Goal: Obtain resource: Obtain resource

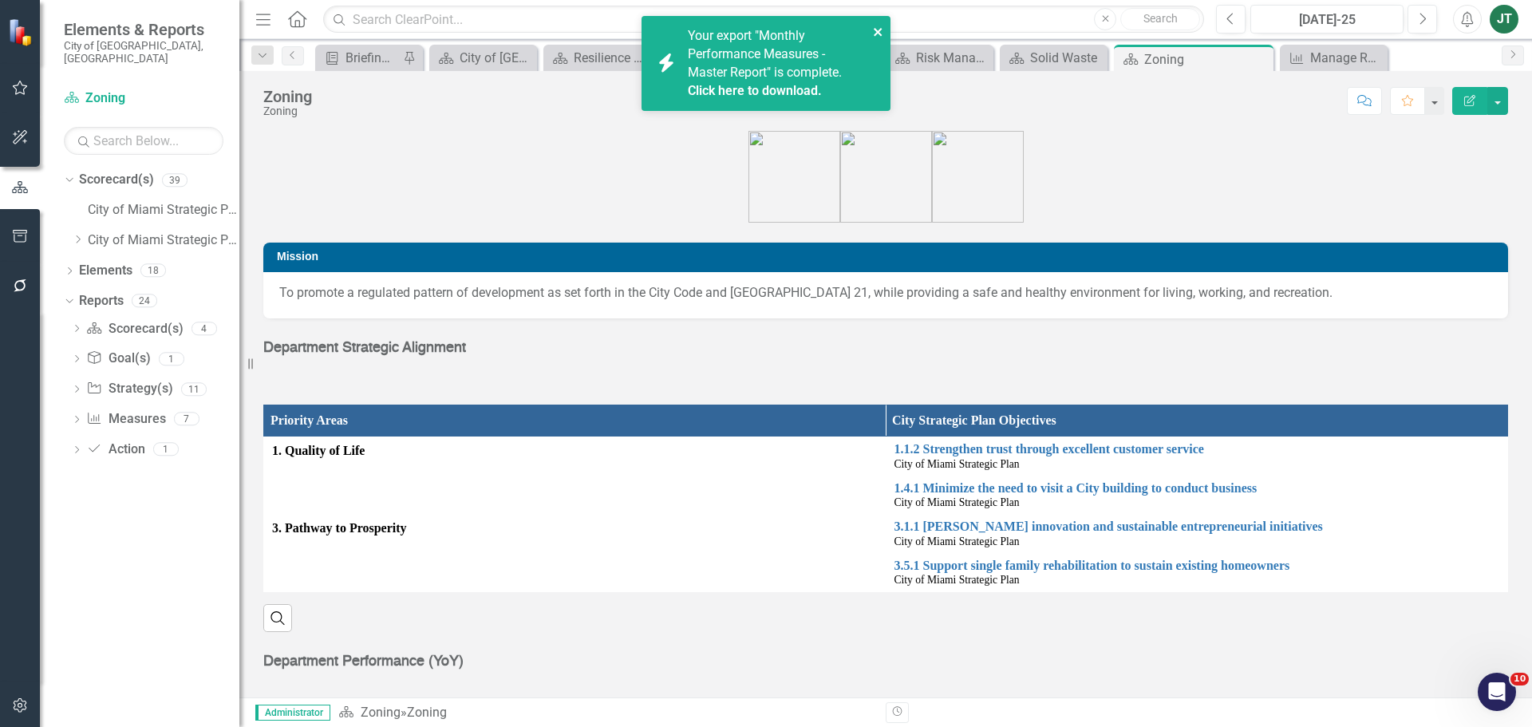
scroll to position [1031, 0]
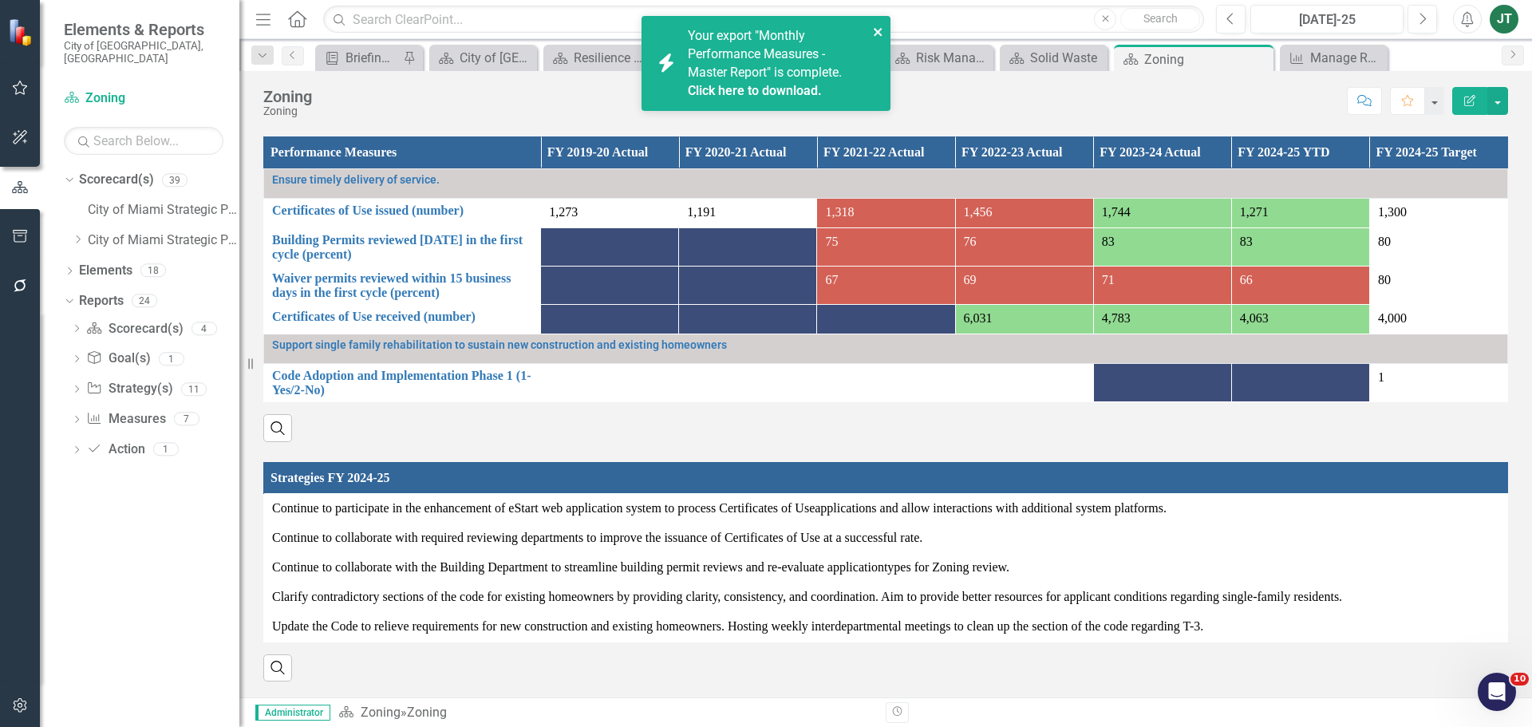
click at [879, 30] on icon "close" at bounding box center [877, 32] width 8 height 8
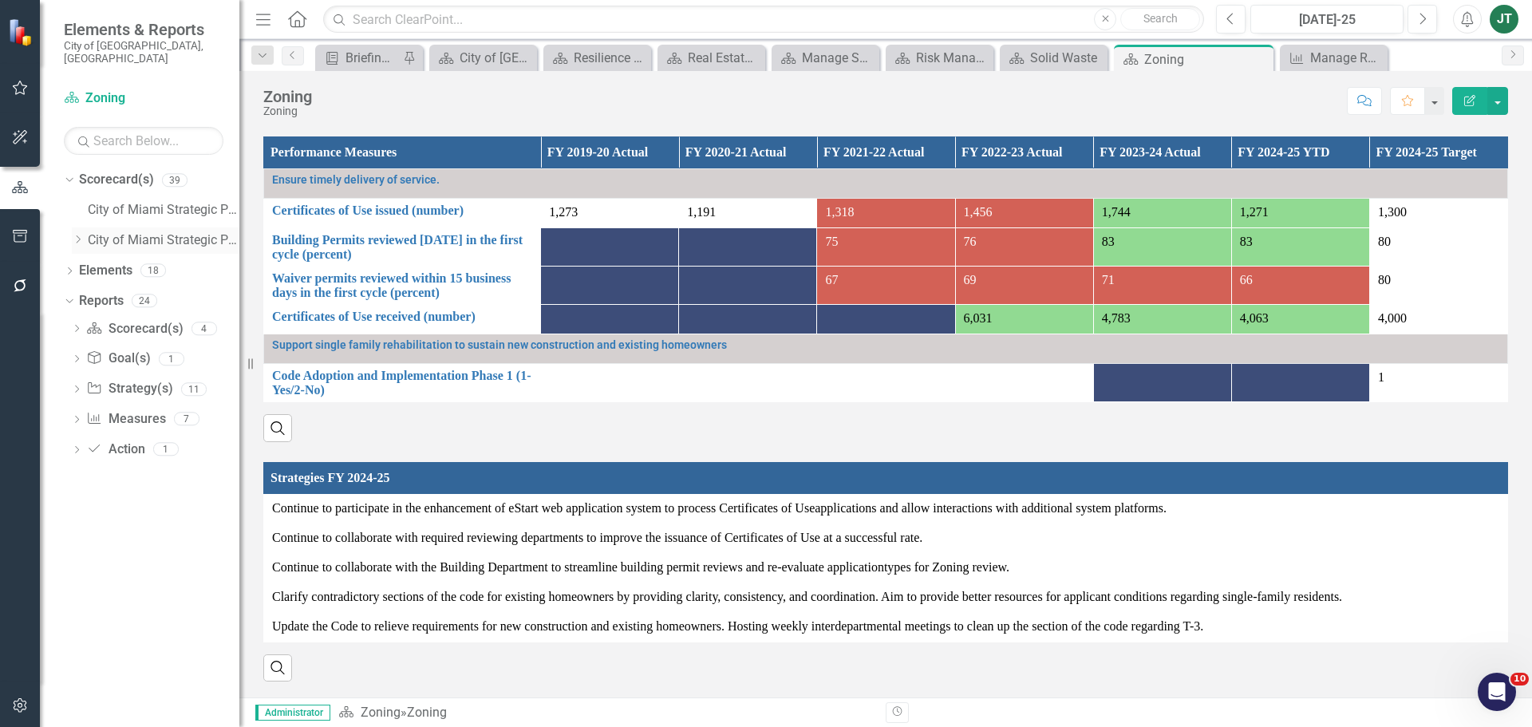
click at [77, 235] on icon "Dropdown" at bounding box center [78, 240] width 12 height 10
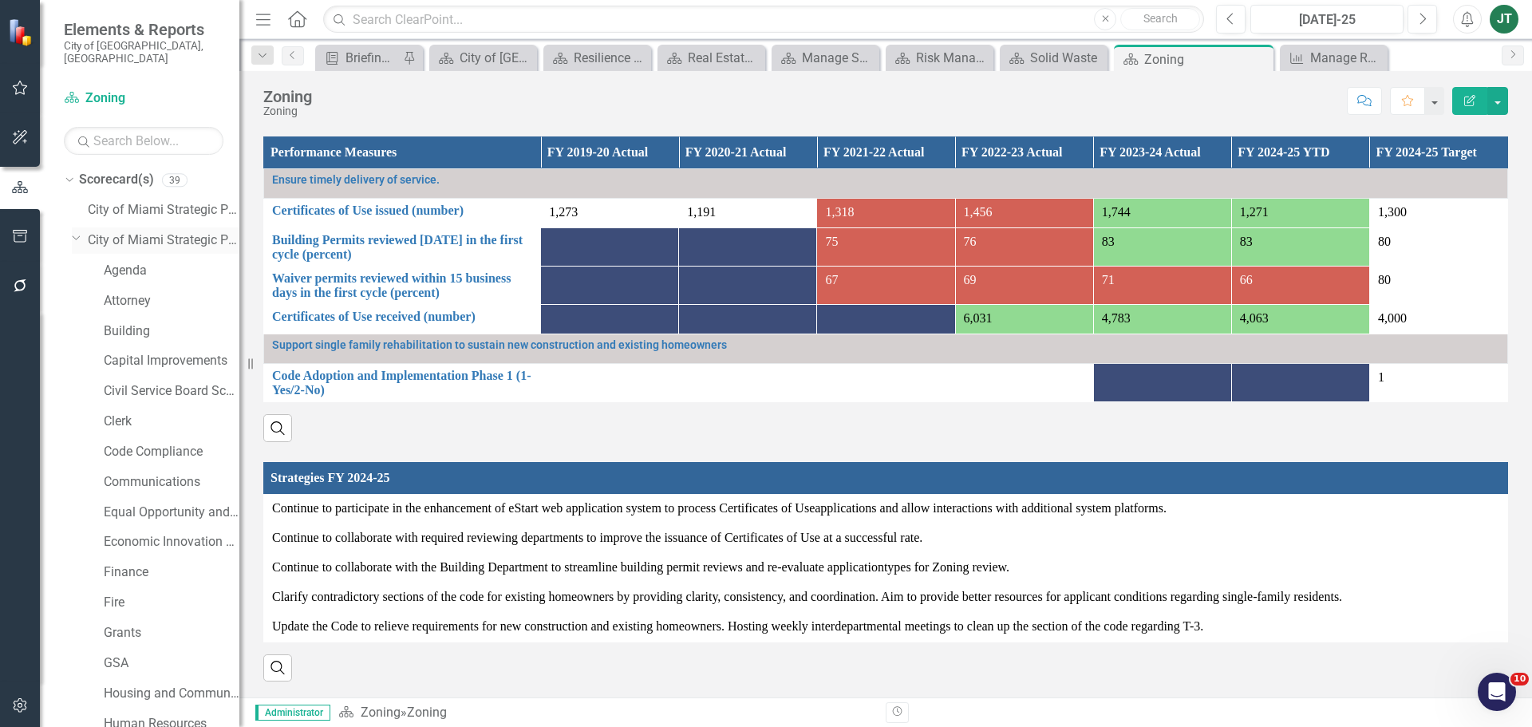
click at [77, 236] on icon at bounding box center [77, 238] width 8 height 4
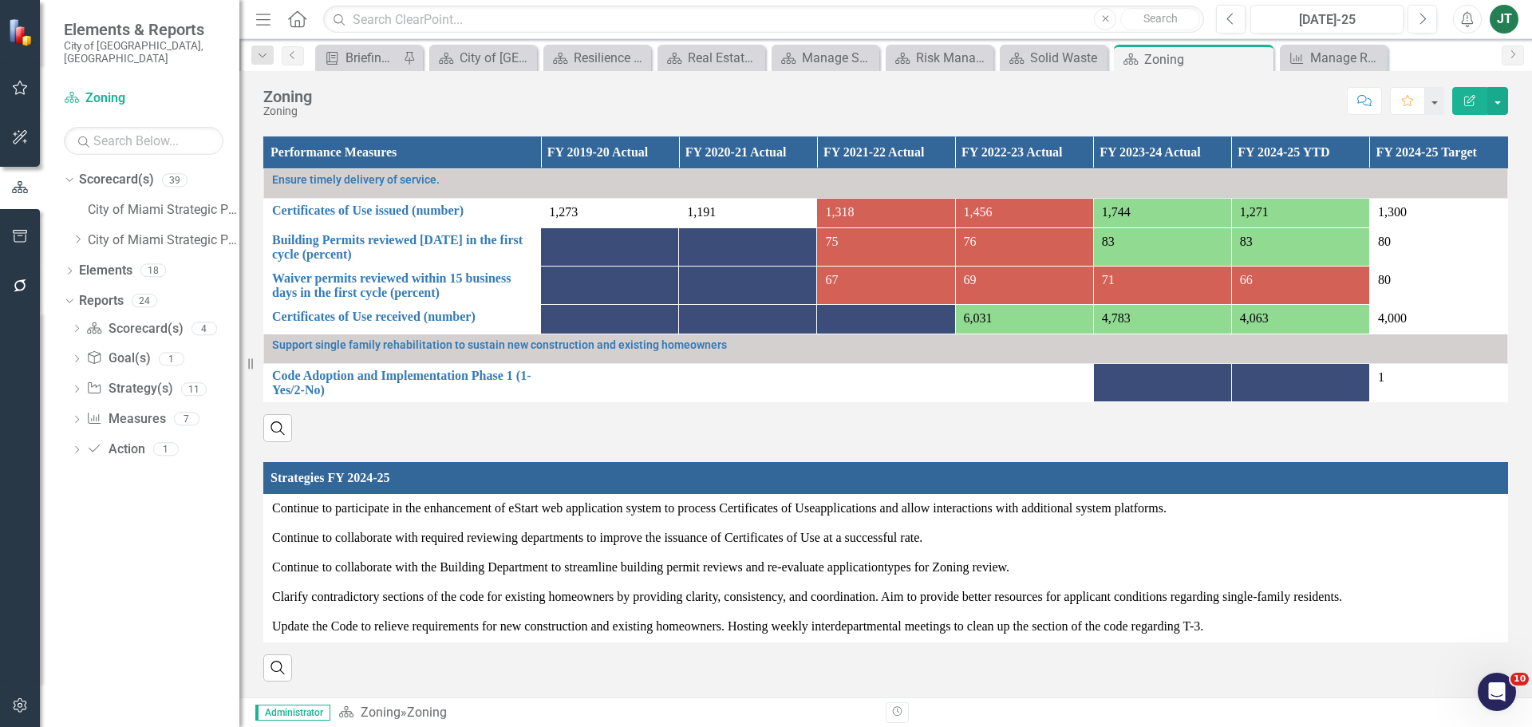
click at [23, 701] on icon "button" at bounding box center [20, 705] width 14 height 14
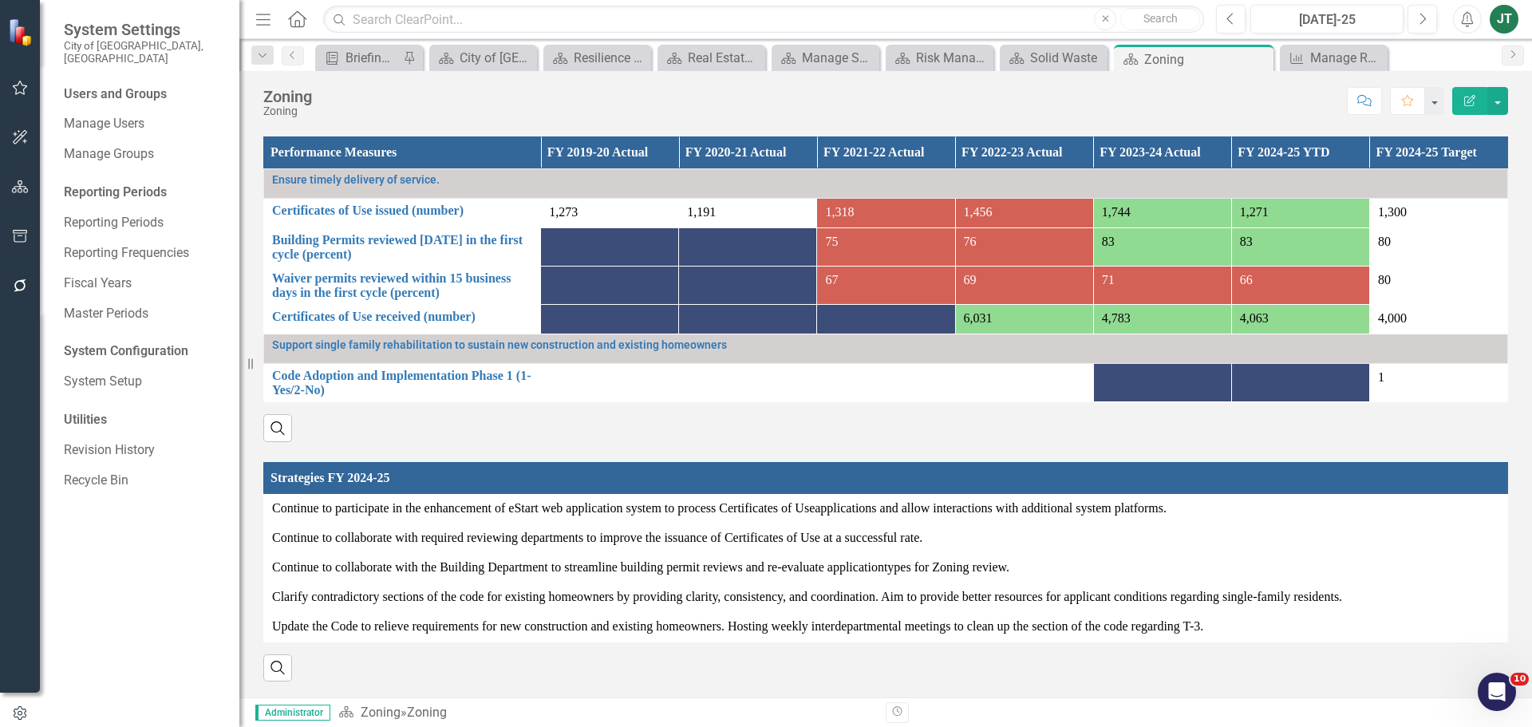
click at [18, 286] on icon "button" at bounding box center [20, 285] width 17 height 13
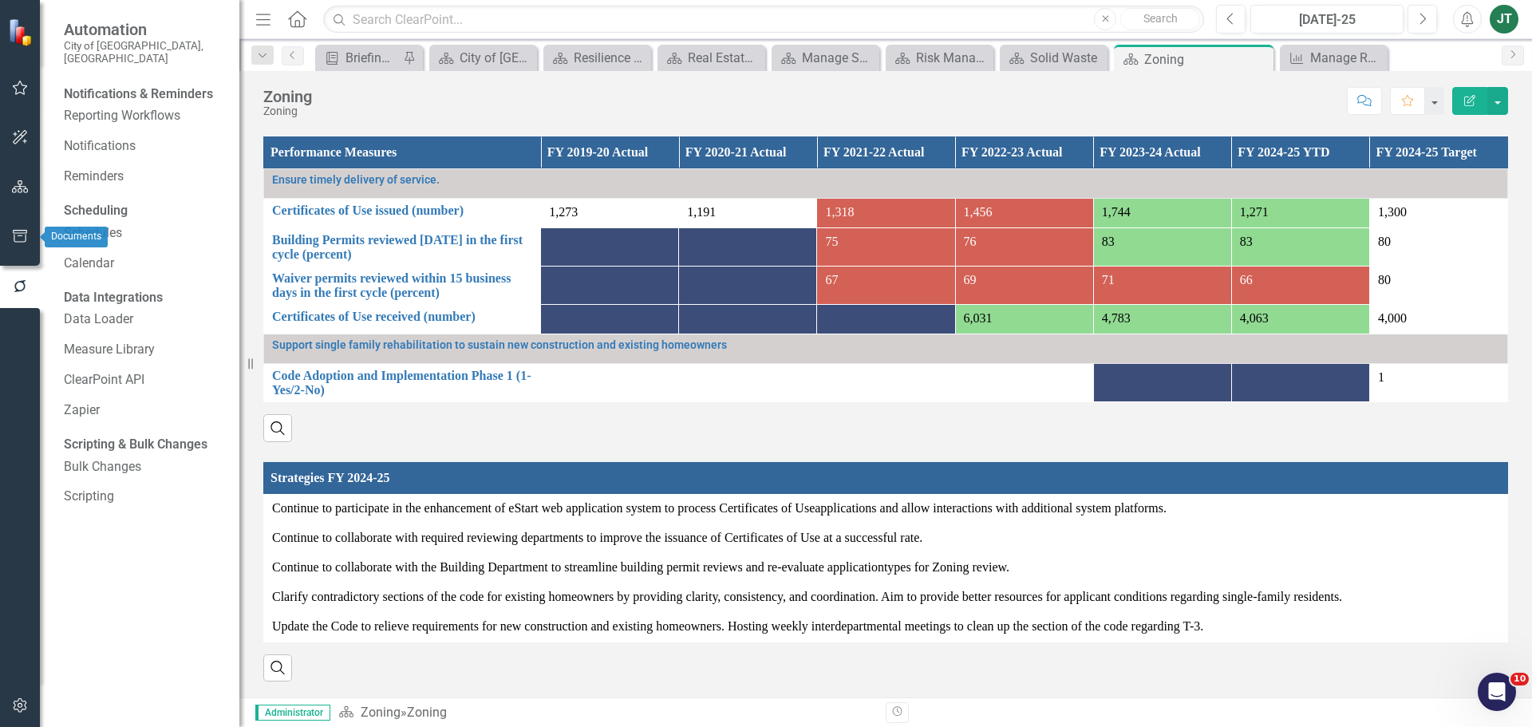
click at [12, 236] on icon "button" at bounding box center [20, 236] width 17 height 13
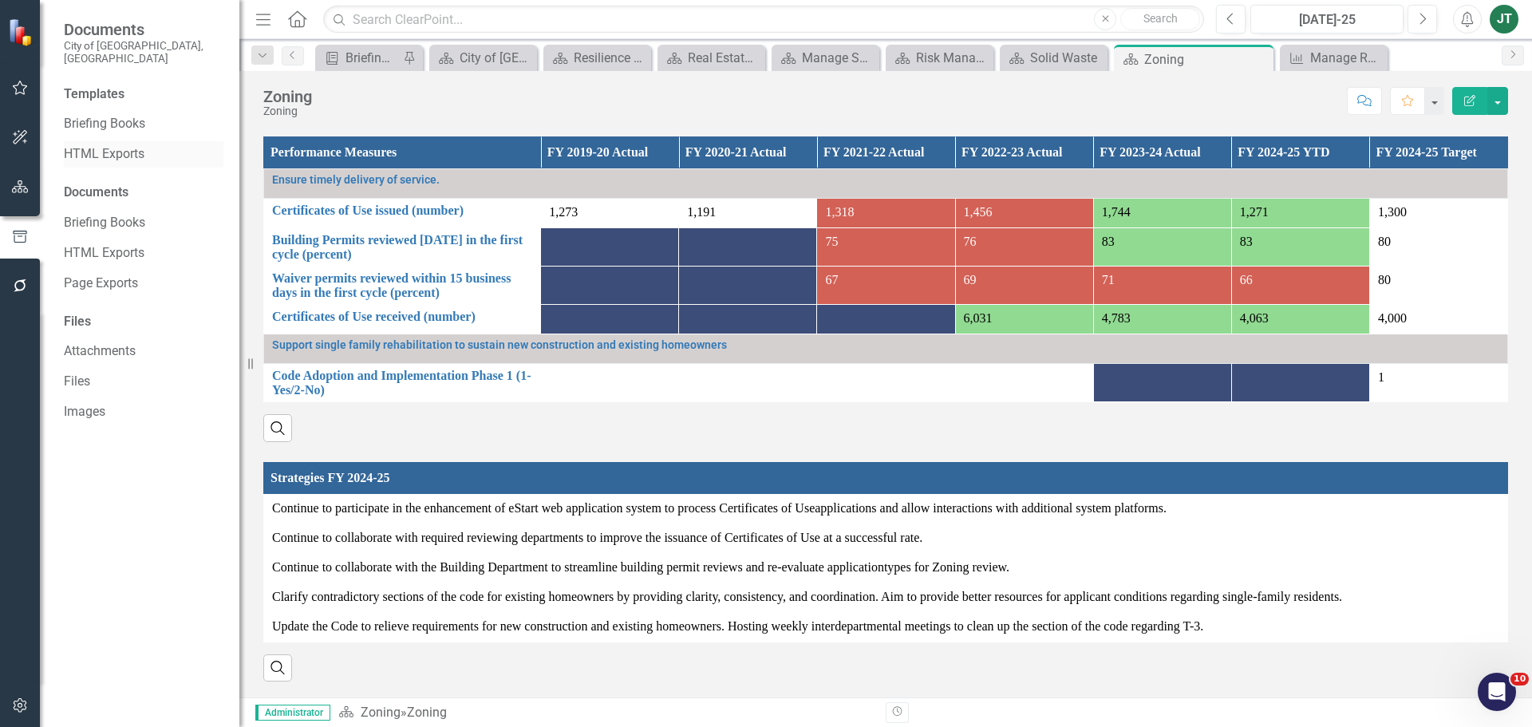
click at [97, 145] on link "HTML Exports" at bounding box center [144, 154] width 160 height 18
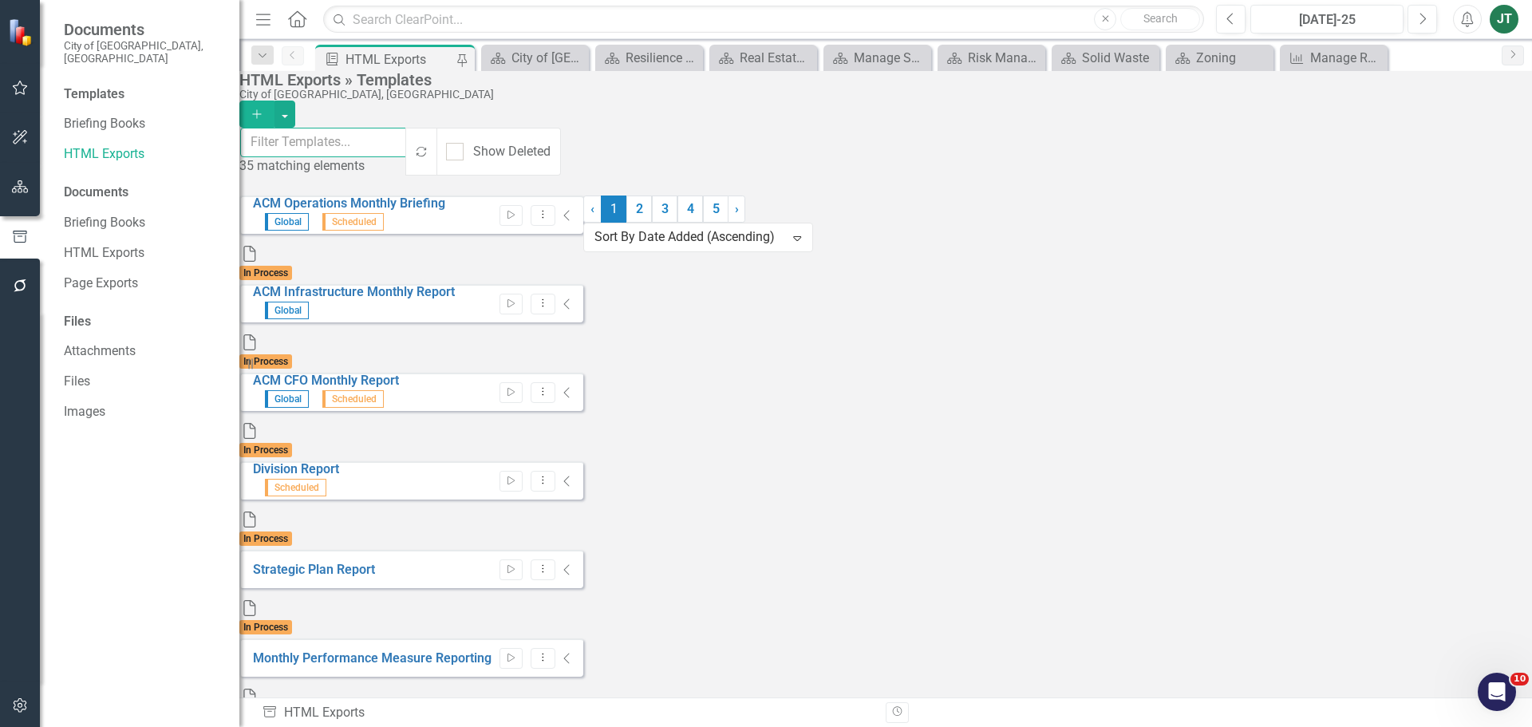
click at [408, 150] on input "text" at bounding box center [324, 143] width 168 height 30
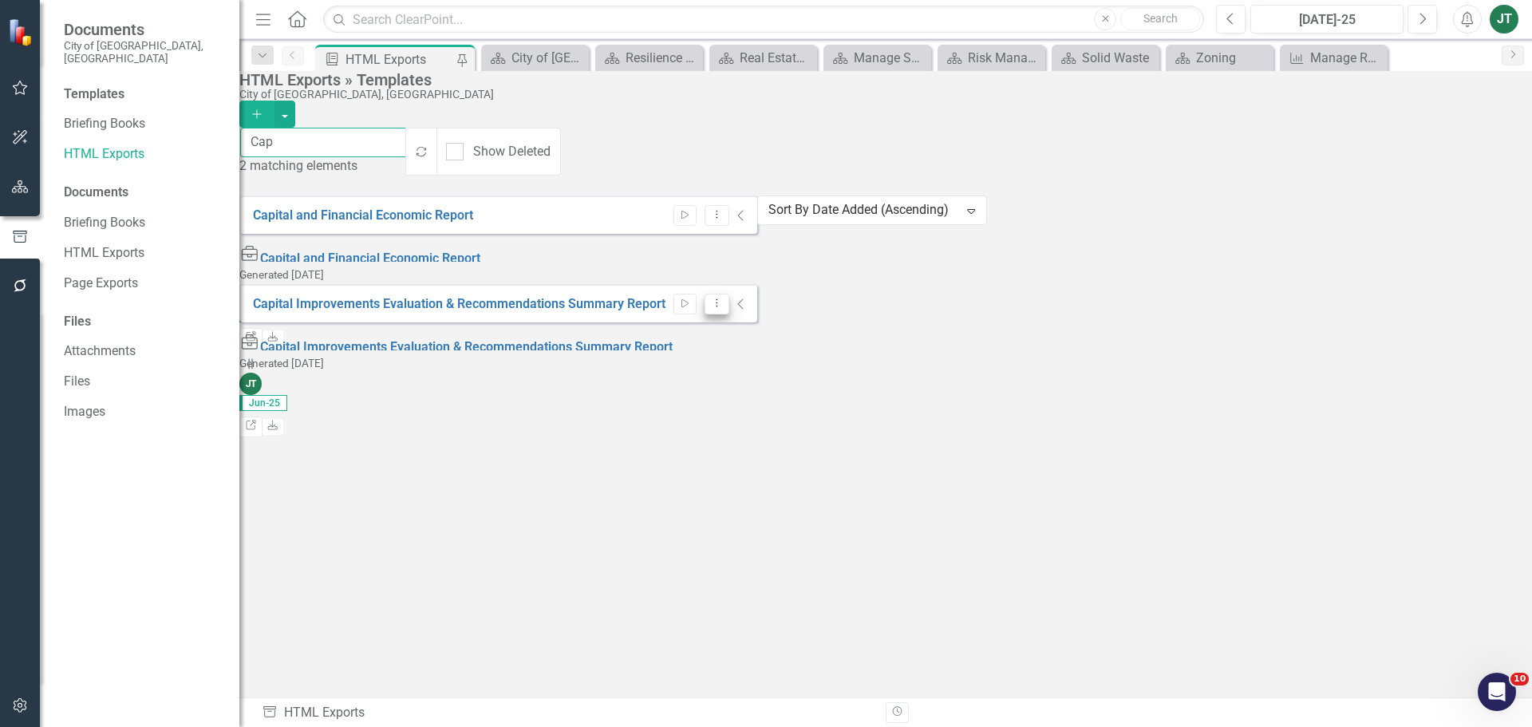
type input "Cap"
drag, startPoint x: 1462, startPoint y: 255, endPoint x: 1475, endPoint y: 260, distance: 13.6
click at [757, 291] on div "Capital and Financial Economic Report Start Dropdown Menu Collapse HTML Capital…" at bounding box center [498, 283] width 518 height 177
click at [745, 298] on icon "Collapse" at bounding box center [741, 304] width 8 height 13
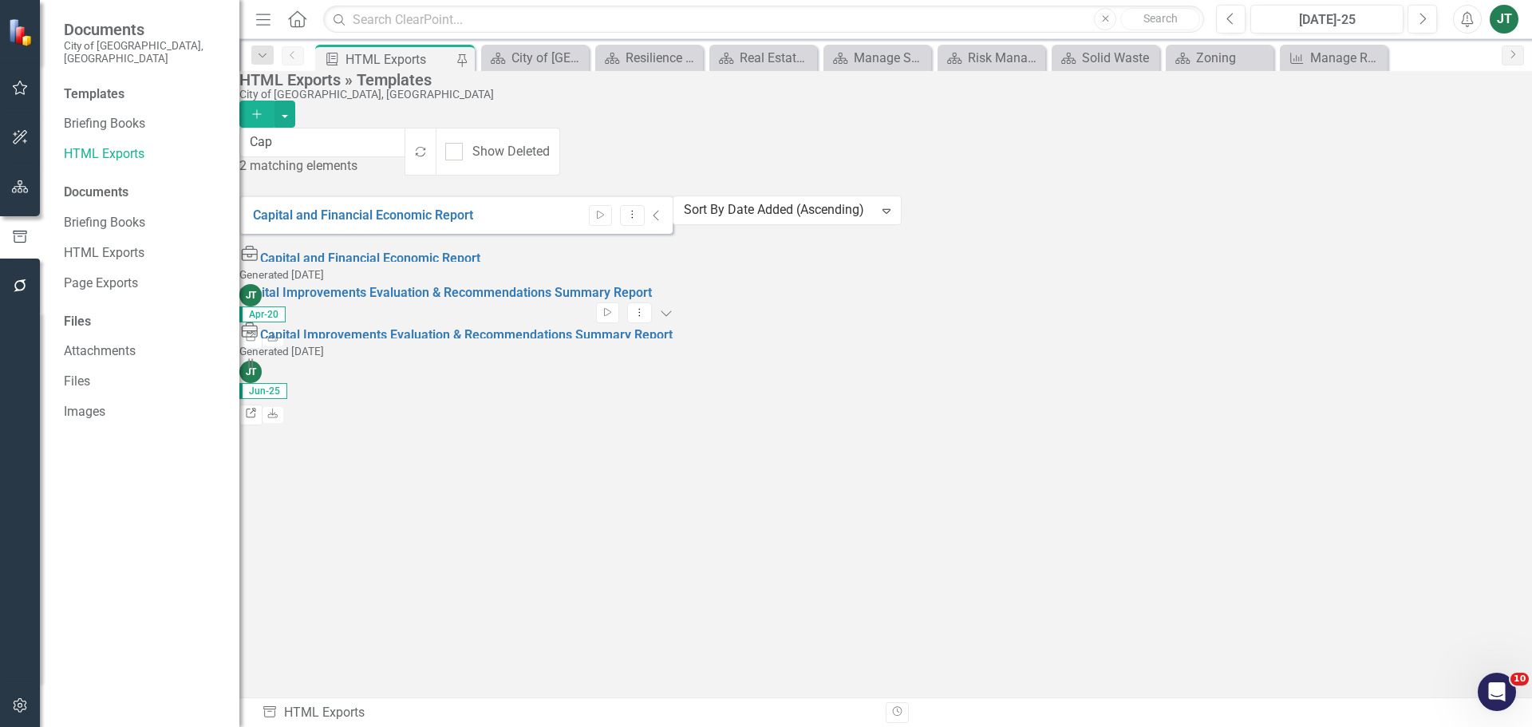
click at [262, 404] on link "Link" at bounding box center [250, 414] width 23 height 21
click at [652, 302] on button "Dropdown Menu" at bounding box center [639, 313] width 25 height 22
click at [1394, 338] on link "Edit Edit Template" at bounding box center [1397, 338] width 148 height 30
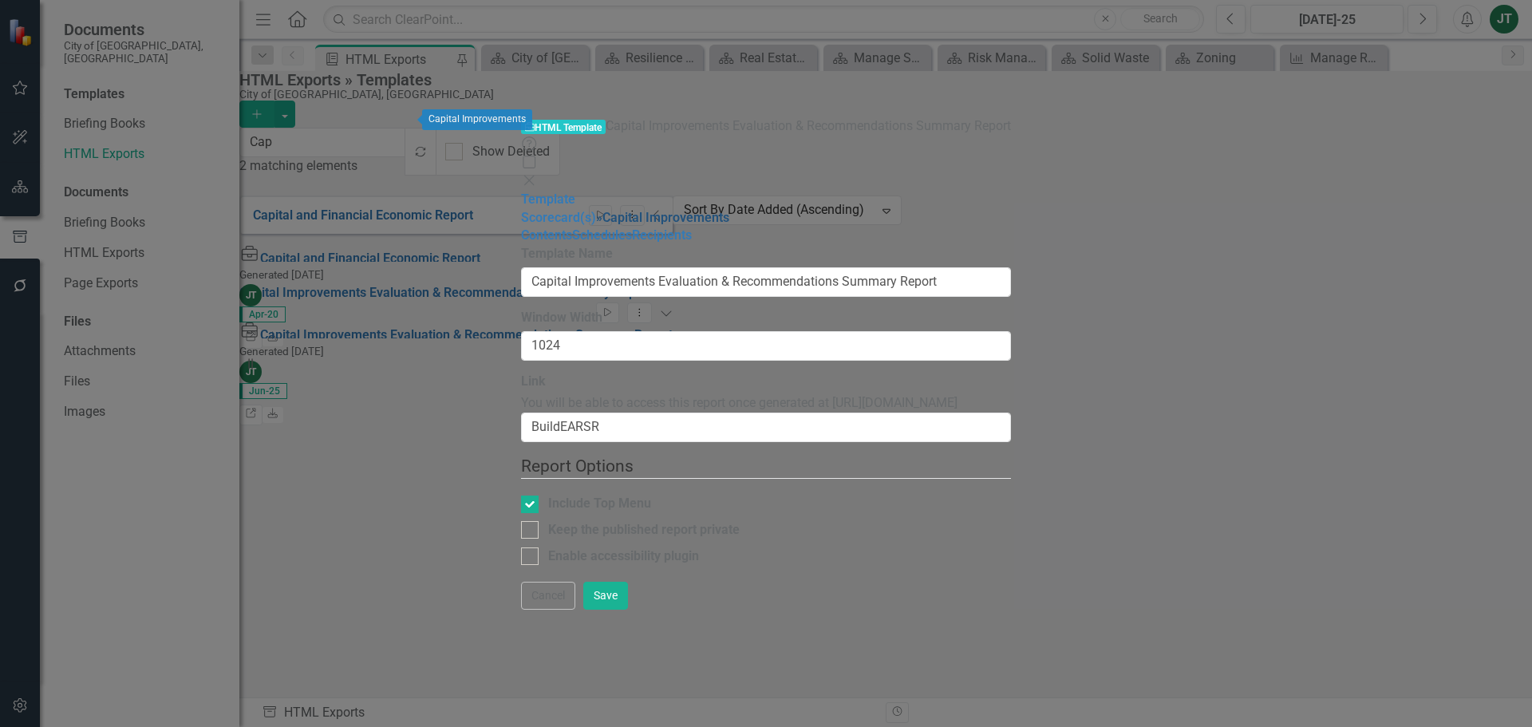
click at [596, 210] on link "» Capital Improvements" at bounding box center [662, 217] width 133 height 15
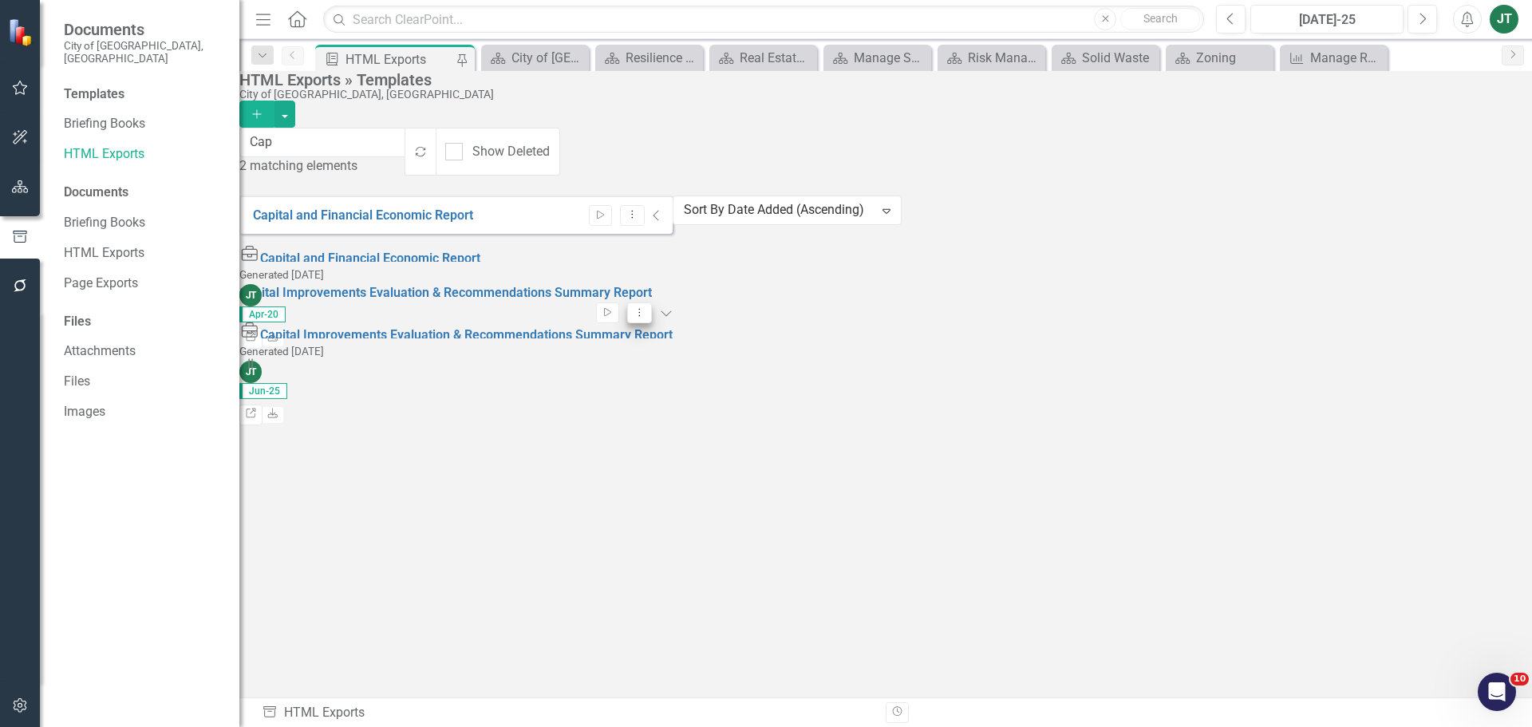
click at [646, 307] on icon "Dropdown Menu" at bounding box center [640, 312] width 14 height 10
click at [1398, 336] on link "Edit Edit Template" at bounding box center [1397, 338] width 148 height 30
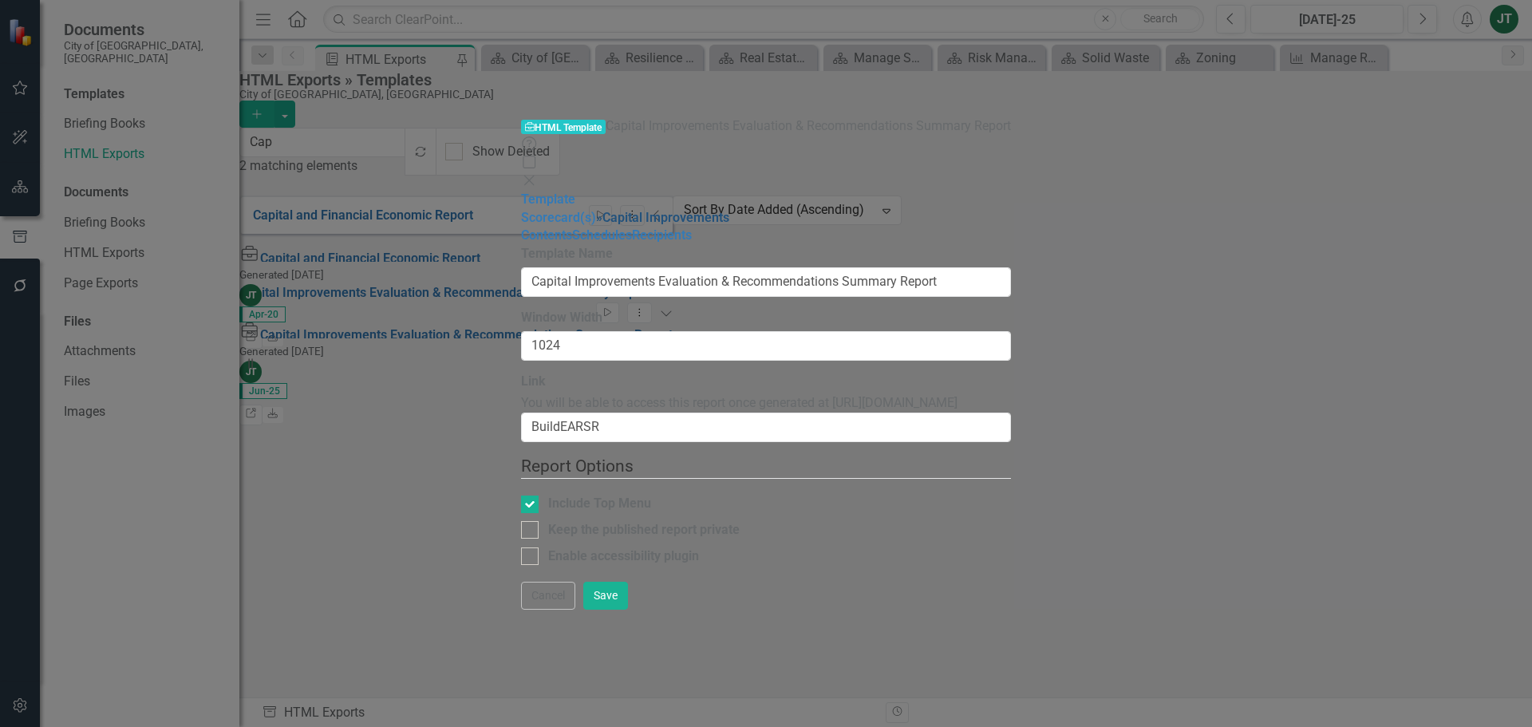
click at [596, 210] on link "» Capital Improvements" at bounding box center [662, 217] width 133 height 15
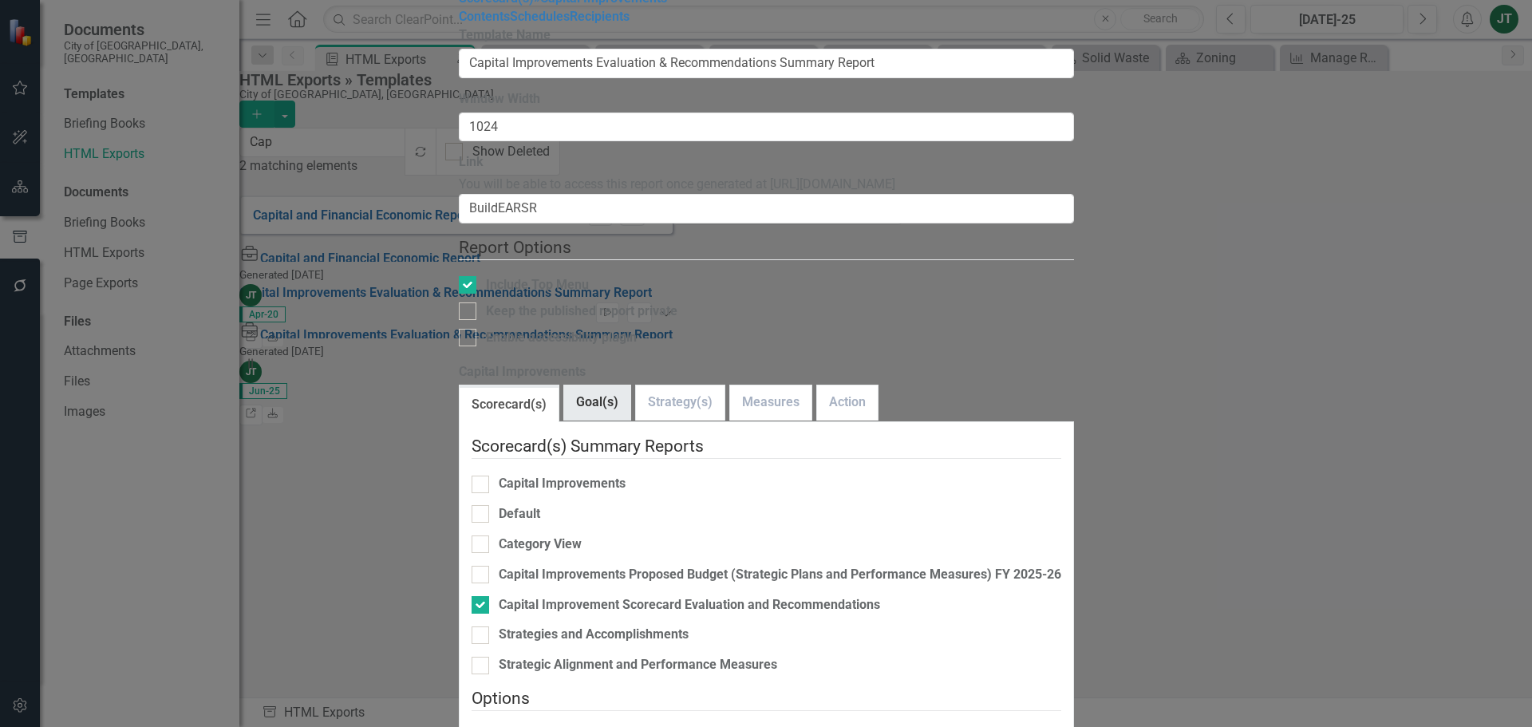
click at [605, 385] on link "Goal(s)" at bounding box center [597, 402] width 66 height 34
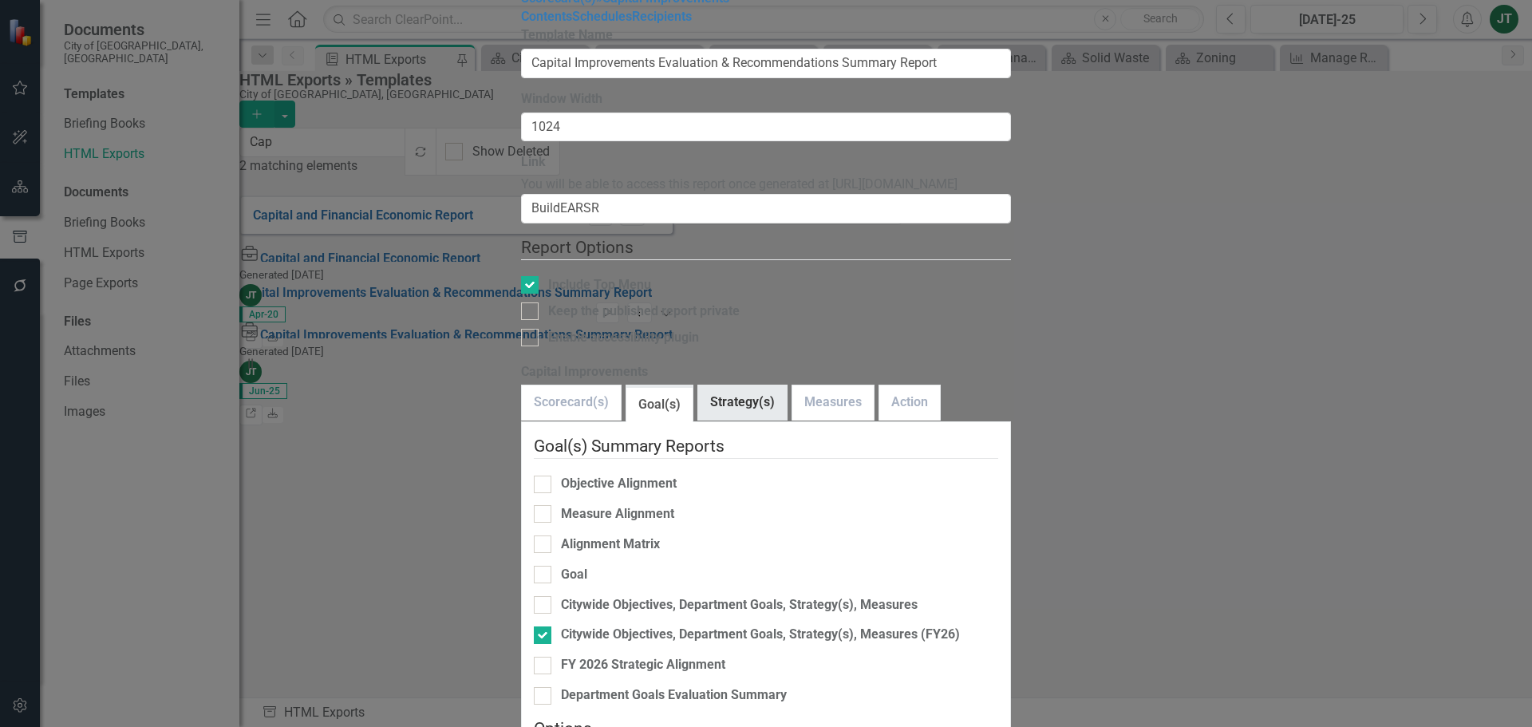
click at [698, 385] on link "Strategy(s)" at bounding box center [742, 402] width 89 height 34
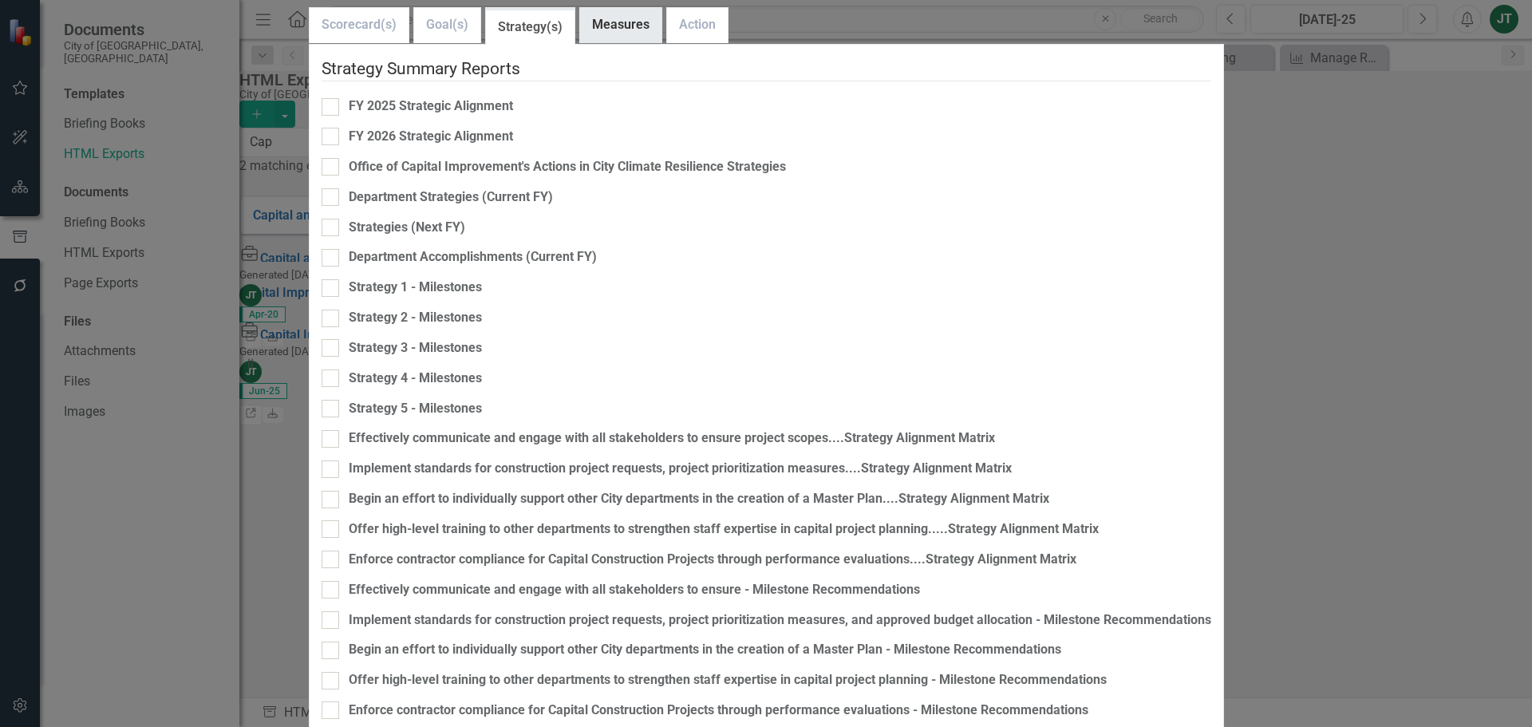
click at [661, 42] on link "Measures" at bounding box center [620, 25] width 81 height 34
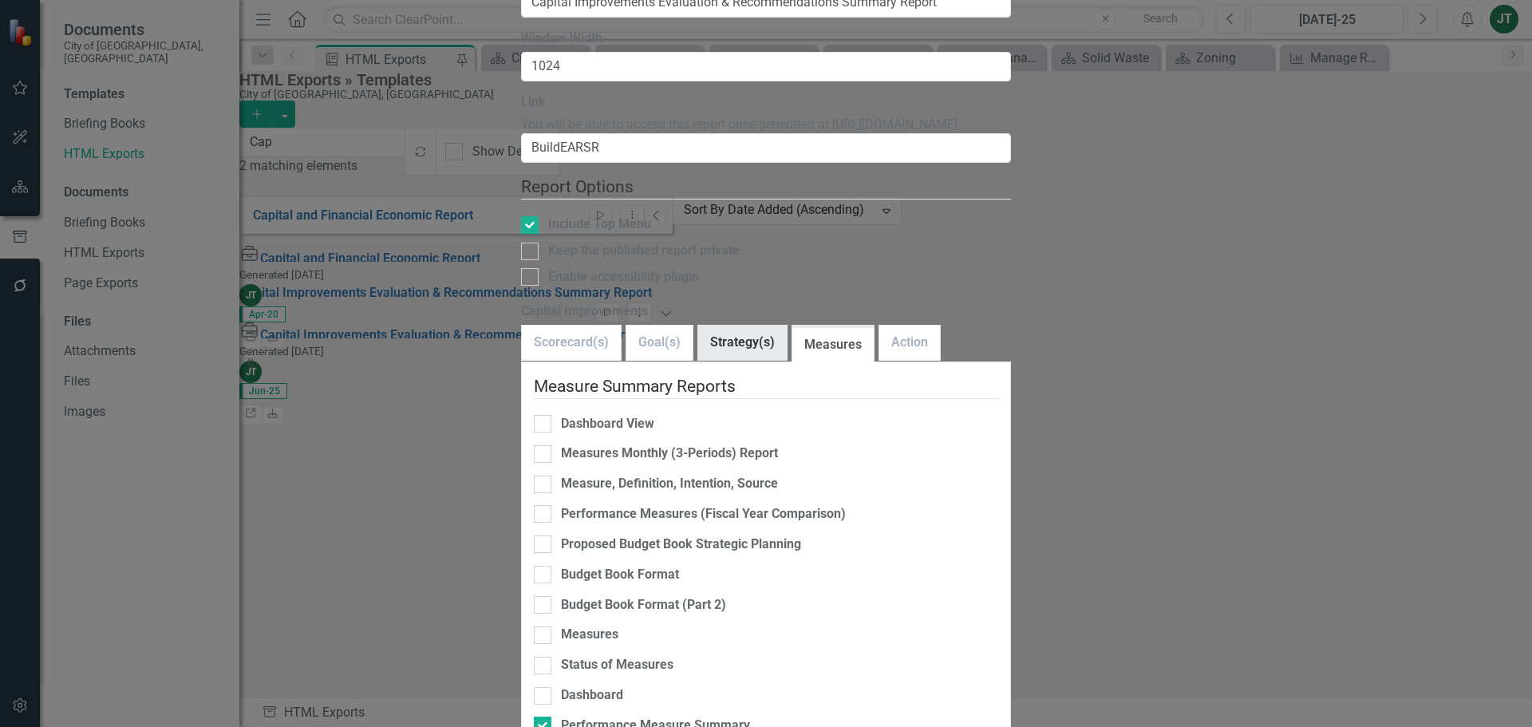
click at [698, 325] on link "Strategy(s)" at bounding box center [742, 342] width 89 height 34
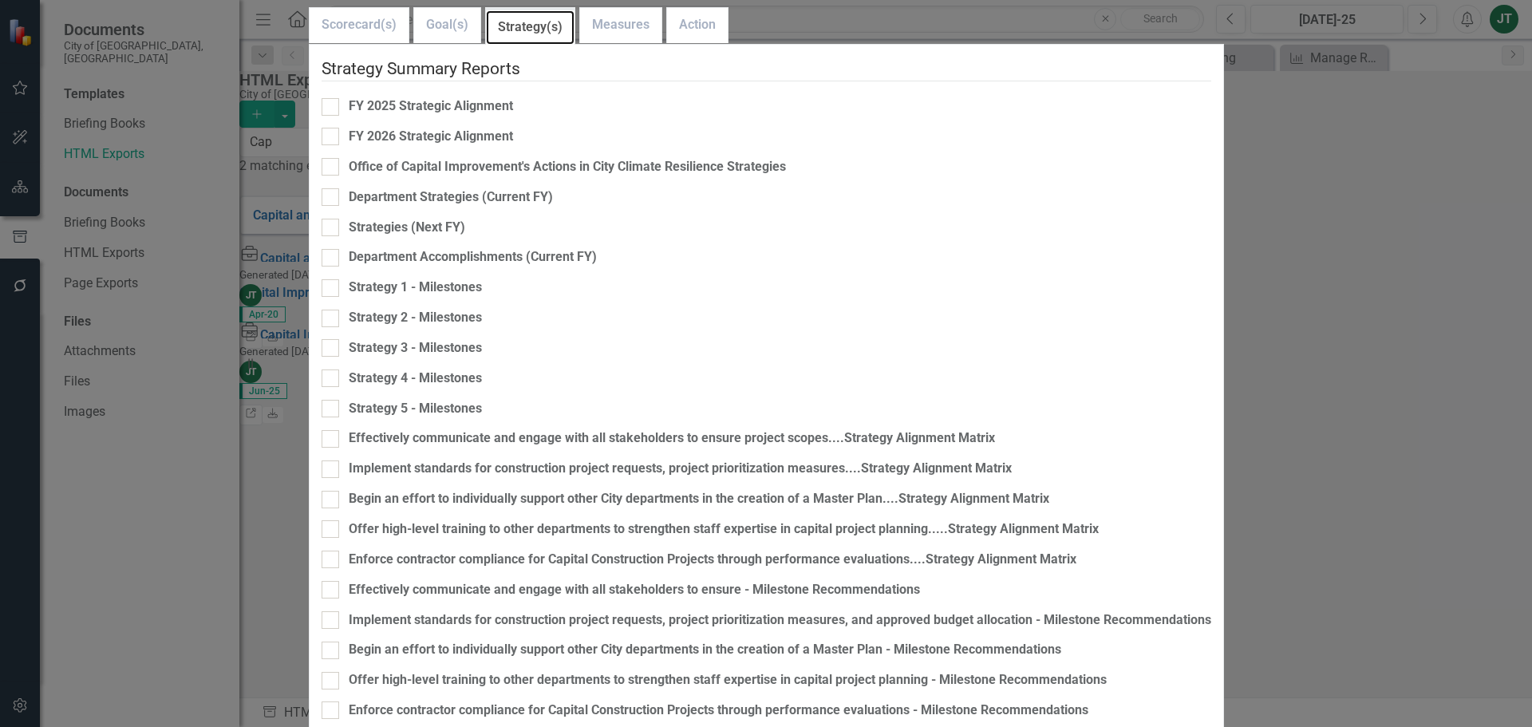
scroll to position [437, 0]
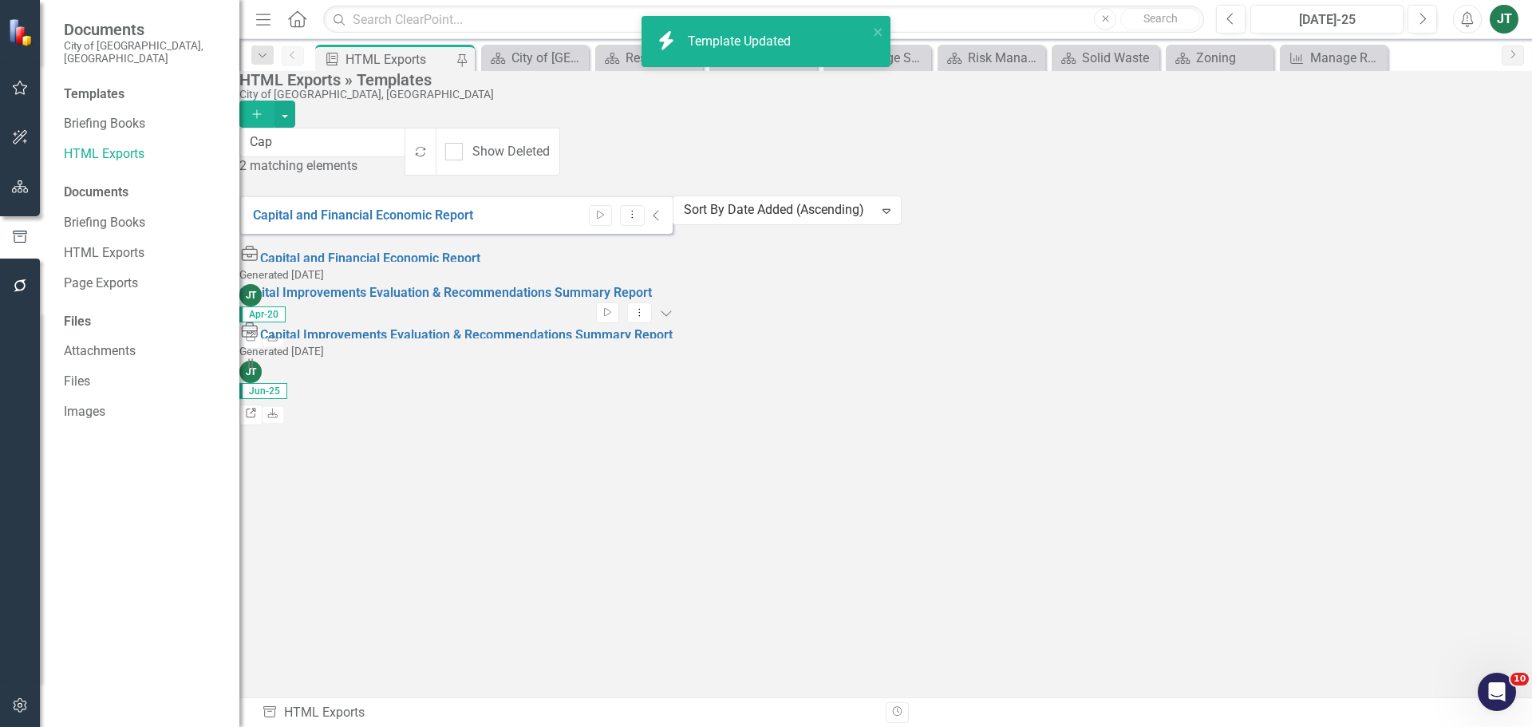
click at [257, 409] on icon "Link" at bounding box center [251, 414] width 12 height 10
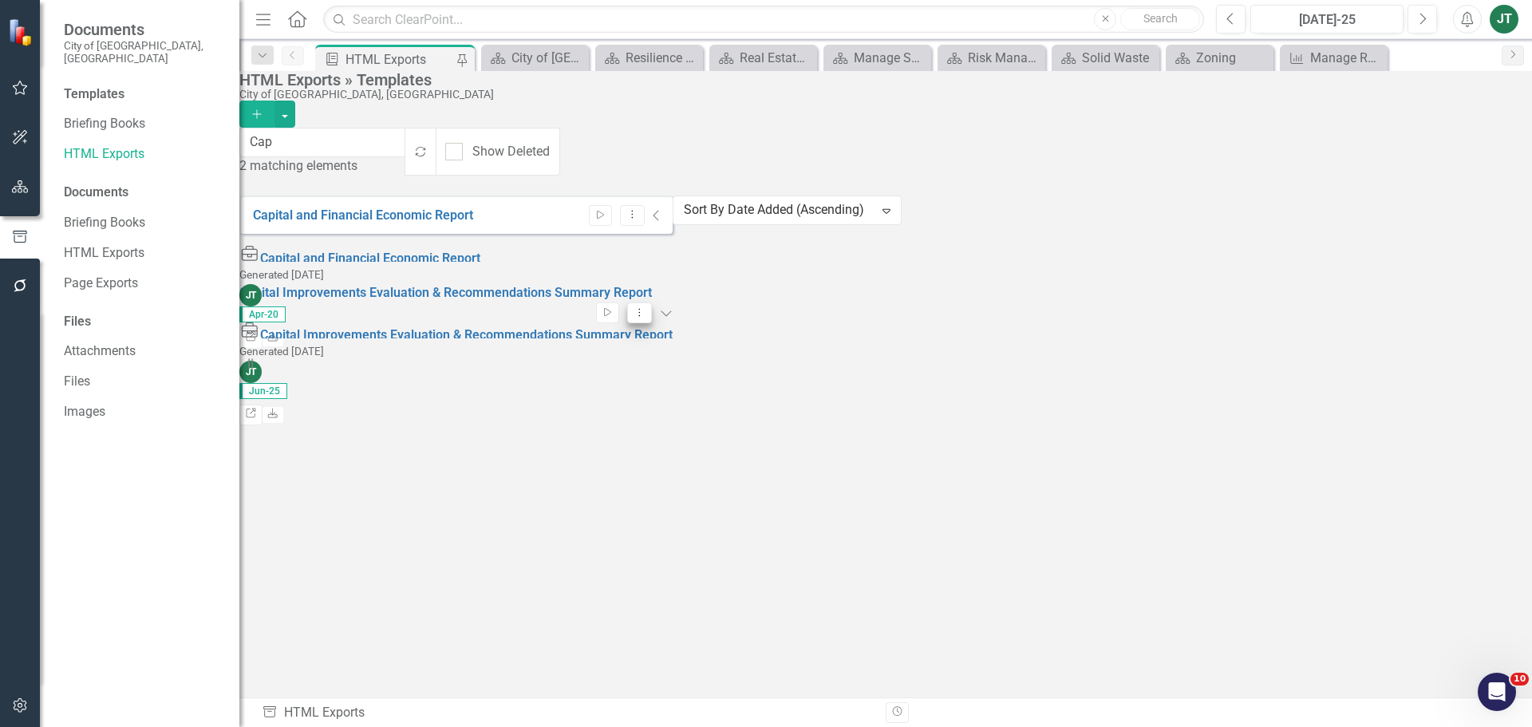
click at [646, 307] on icon "Dropdown Menu" at bounding box center [640, 312] width 14 height 10
click at [1387, 341] on link "Edit Edit Template" at bounding box center [1397, 338] width 148 height 30
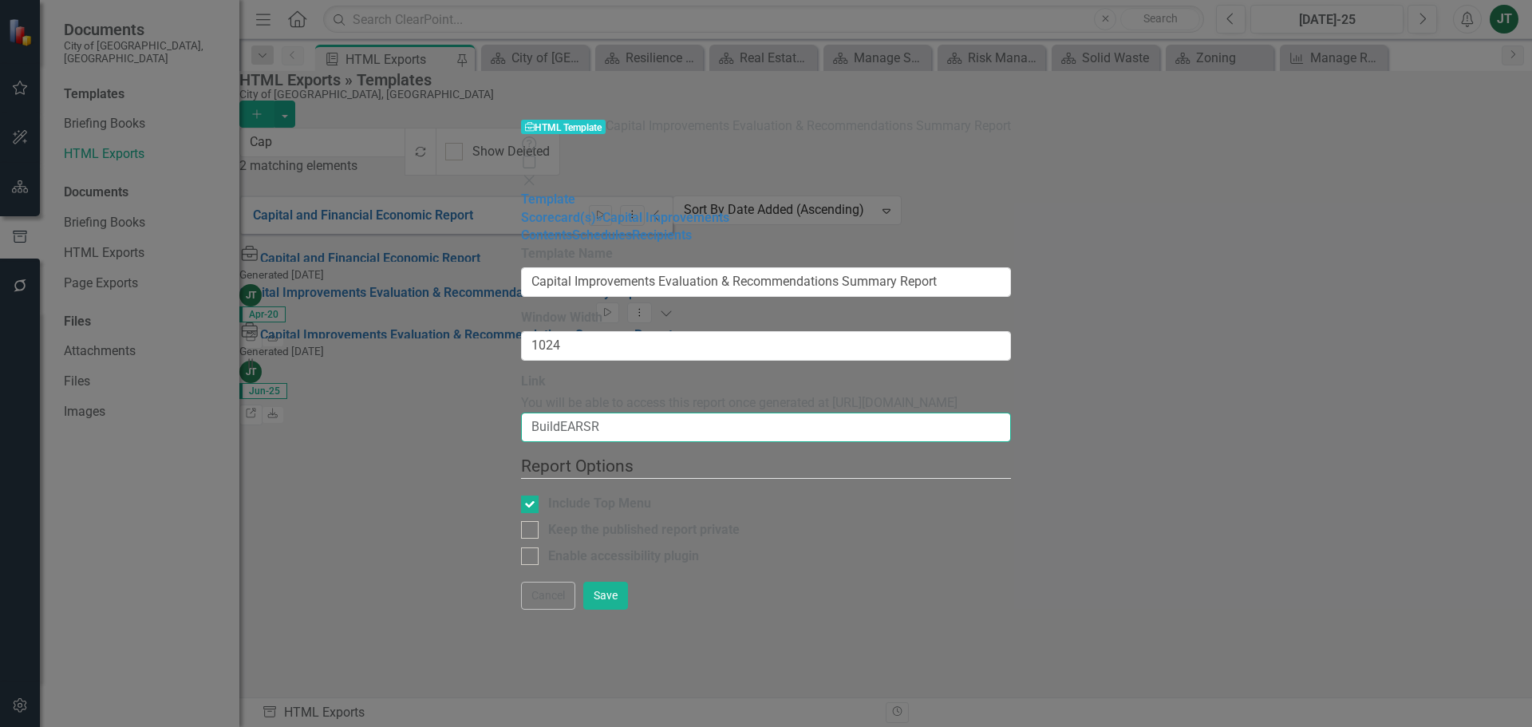
click at [522, 412] on input "BuildEARSR" at bounding box center [766, 427] width 490 height 30
drag, startPoint x: 554, startPoint y: 237, endPoint x: 412, endPoint y: 234, distance: 142.0
click at [521, 234] on div "Template Scorecard(s) » Capital Improvements Contents Schedules Recipients Repo…" at bounding box center [766, 386] width 490 height 391
type input "C"
type input "OCIERSR"
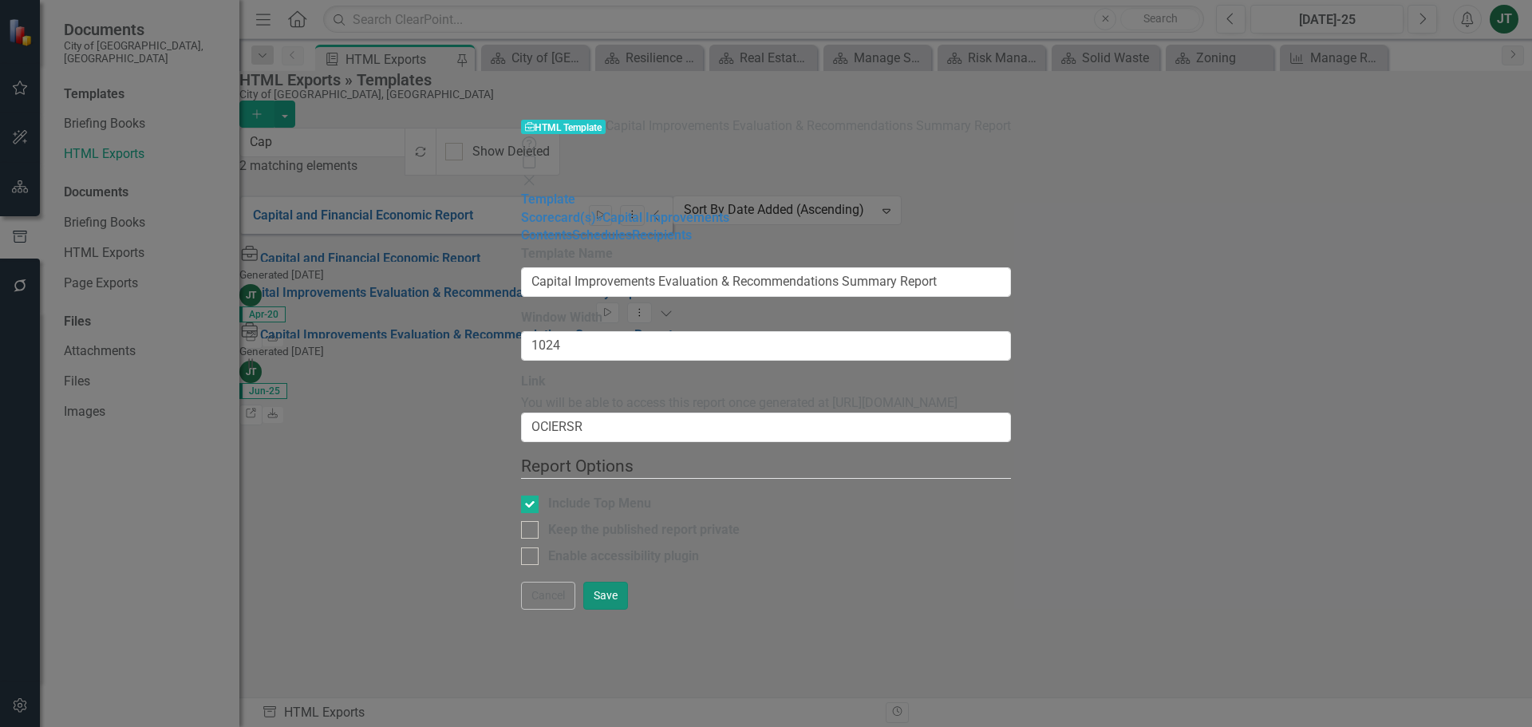
click at [628, 609] on button "Save" at bounding box center [605, 596] width 45 height 28
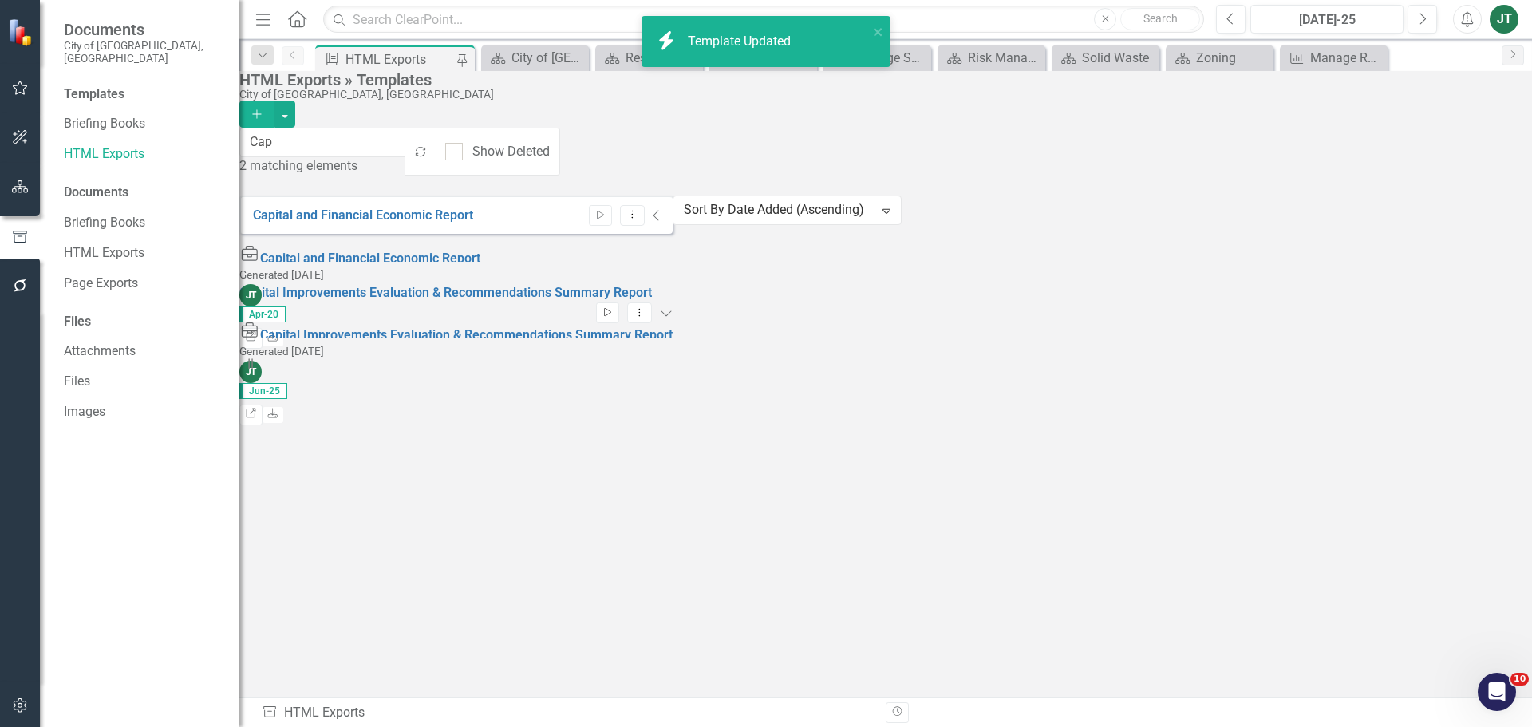
click at [613, 308] on icon "Start" at bounding box center [607, 313] width 12 height 10
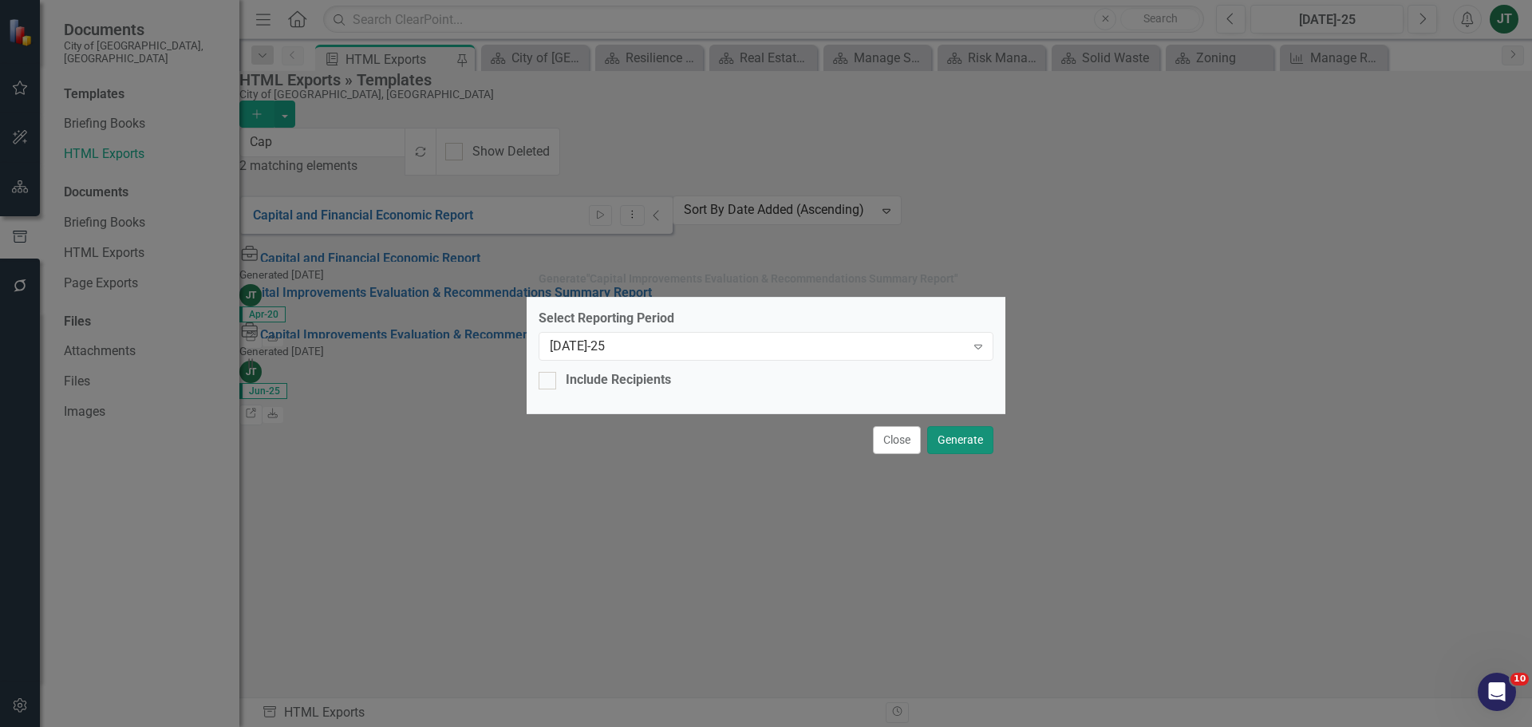
click at [969, 448] on button "Generate" at bounding box center [960, 440] width 66 height 28
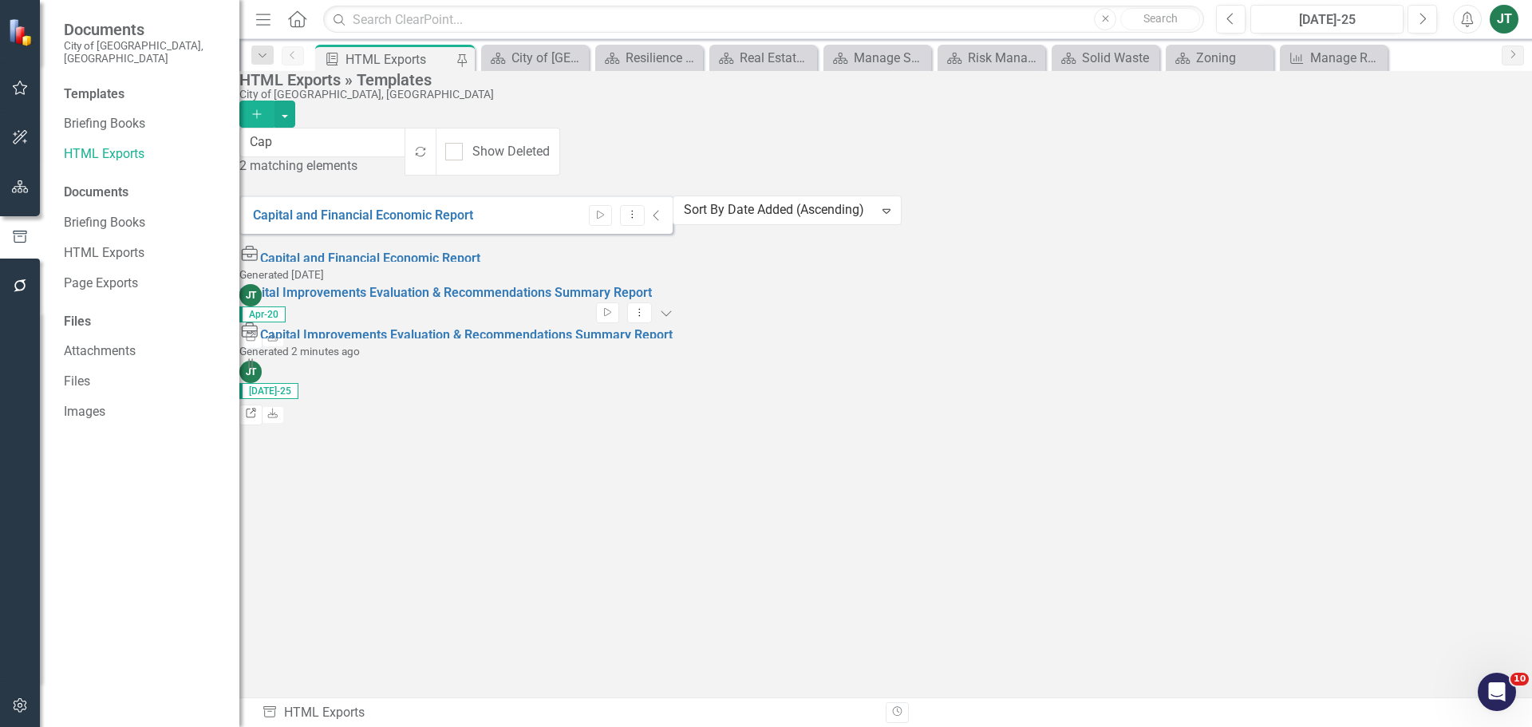
click at [257, 409] on icon "Link" at bounding box center [251, 414] width 12 height 10
click at [646, 307] on icon "Dropdown Menu" at bounding box center [640, 312] width 14 height 10
click at [1395, 327] on link "Edit Edit Template" at bounding box center [1397, 338] width 148 height 30
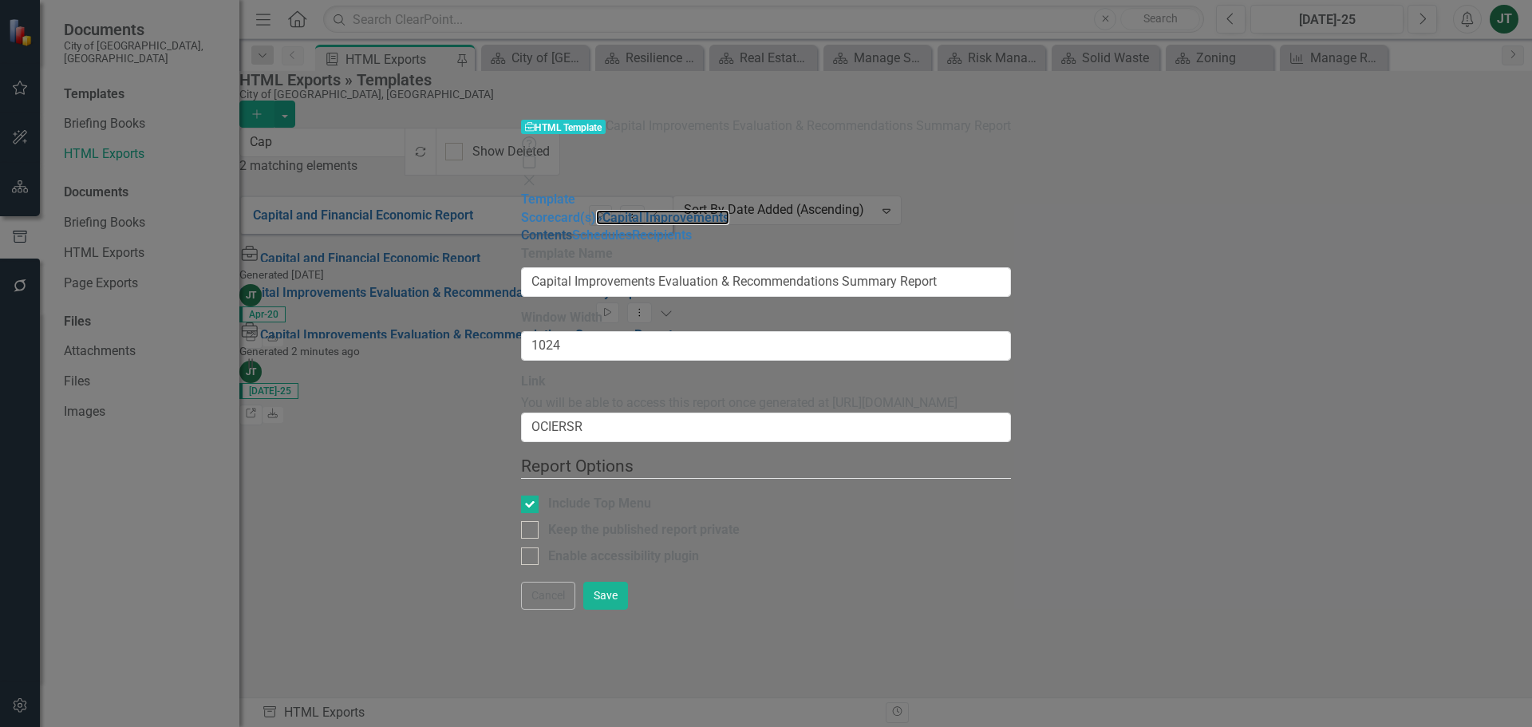
drag, startPoint x: 203, startPoint y: 127, endPoint x: 330, endPoint y: 142, distance: 128.5
click at [596, 210] on link "» Capital Improvements" at bounding box center [662, 217] width 133 height 15
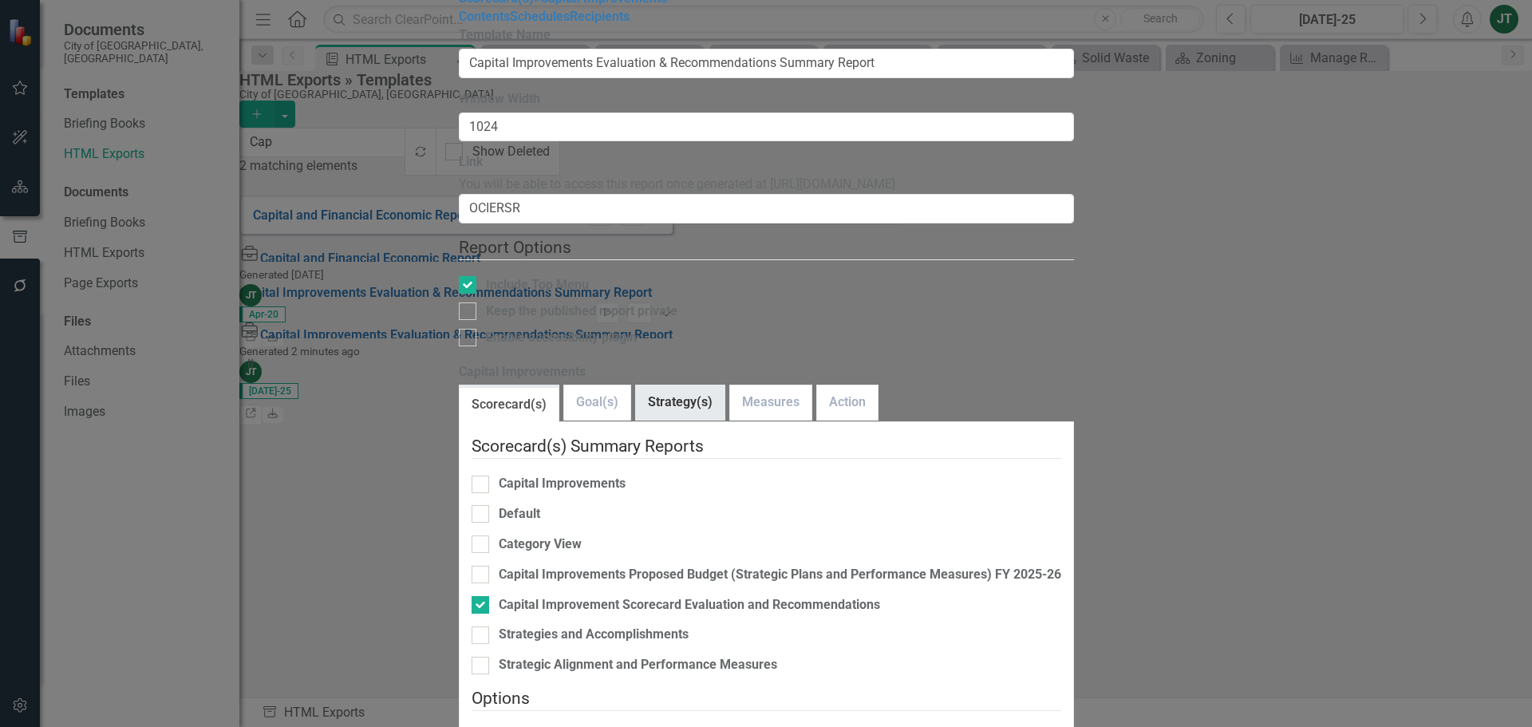
click at [652, 385] on link "Strategy(s)" at bounding box center [680, 402] width 89 height 34
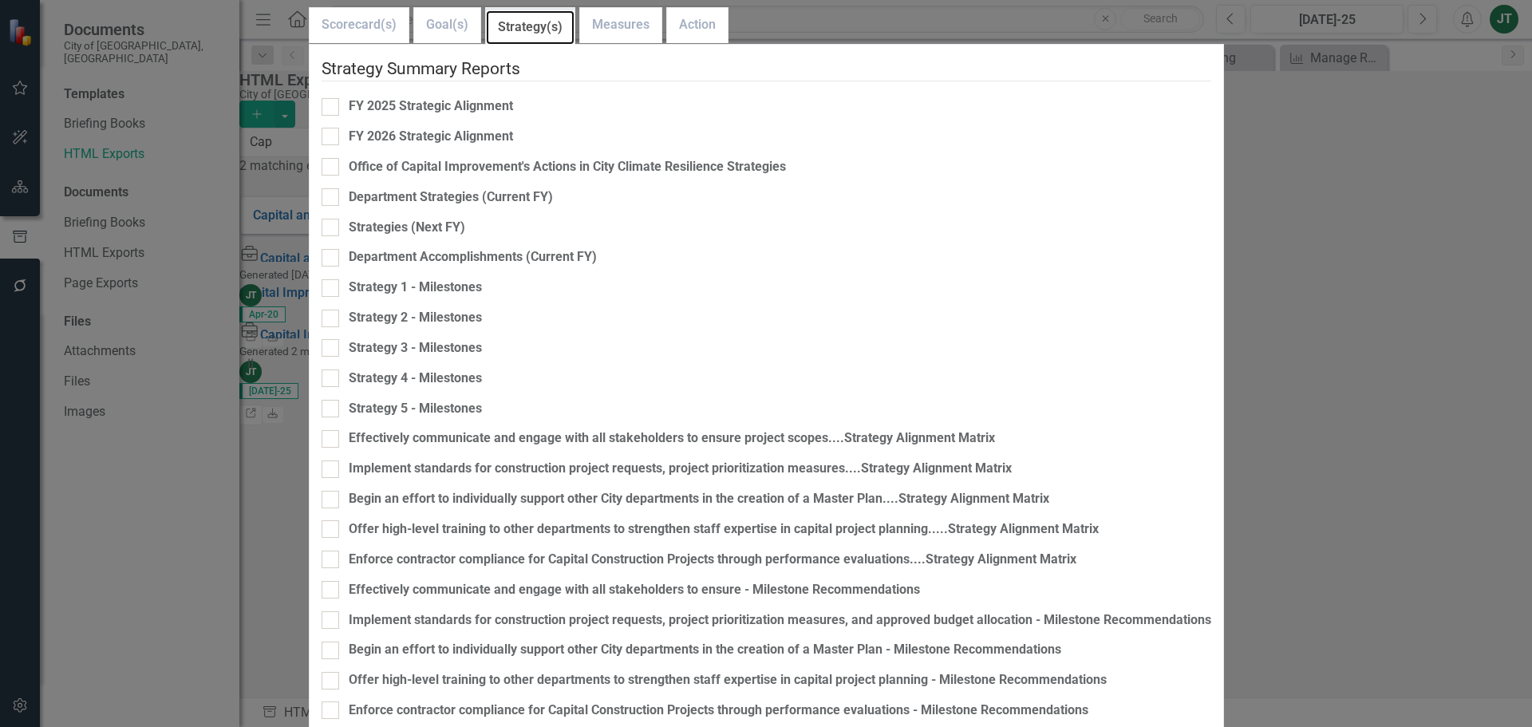
scroll to position [198, 0]
click at [339, 581] on div at bounding box center [330, 590] width 18 height 18
click at [332, 581] on input "Effectively communicate and engage with all stakeholders to ensure - Milestone …" at bounding box center [326, 586] width 10 height 10
checkbox input "true"
click at [332, 611] on input "Implement standards for construction project requests, project prioritization m…" at bounding box center [326, 616] width 10 height 10
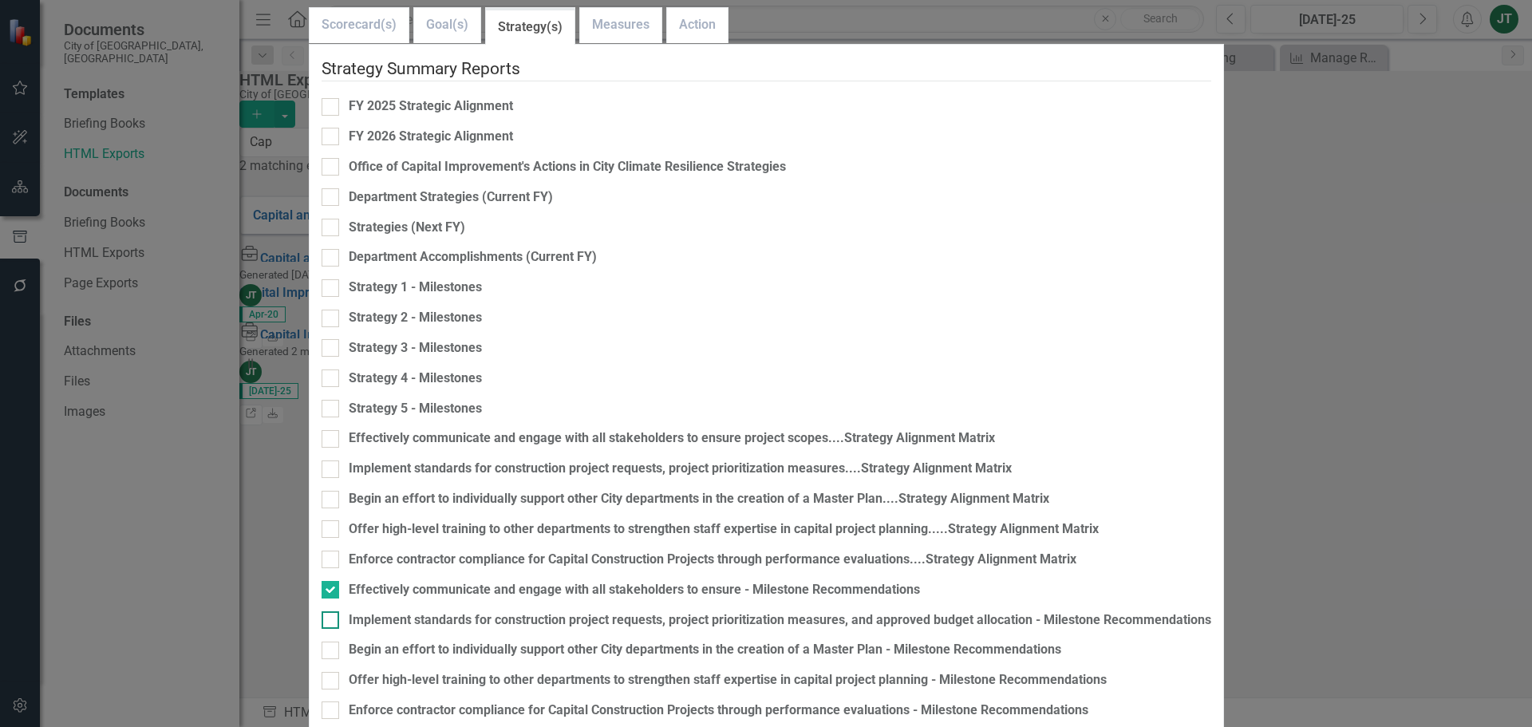
checkbox input "true"
click at [339, 641] on div at bounding box center [330, 650] width 18 height 18
click at [332, 641] on input "Begin an effort to individually support other City departments in the creation …" at bounding box center [326, 646] width 10 height 10
checkbox input "true"
click at [339, 672] on div at bounding box center [330, 681] width 18 height 18
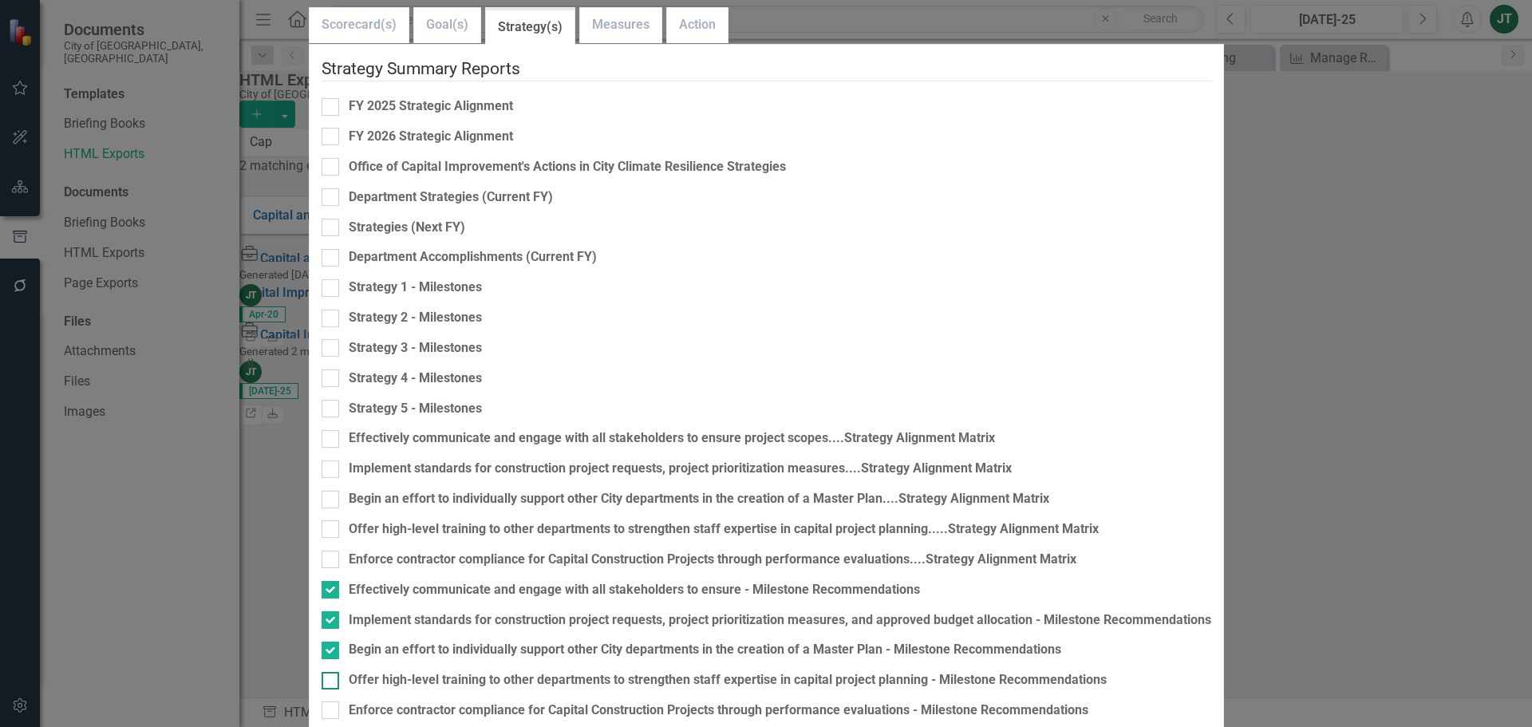
click at [332, 672] on input "Offer high-level training to other departments to strengthen staff expertise in…" at bounding box center [326, 677] width 10 height 10
checkbox input "true"
drag, startPoint x: 482, startPoint y: 490, endPoint x: 481, endPoint y: 509, distance: 19.2
click at [339, 701] on div at bounding box center [330, 710] width 18 height 18
click at [332, 701] on input "Enforce contractor compliance for Capital Construction Projects through perform…" at bounding box center [326, 706] width 10 height 10
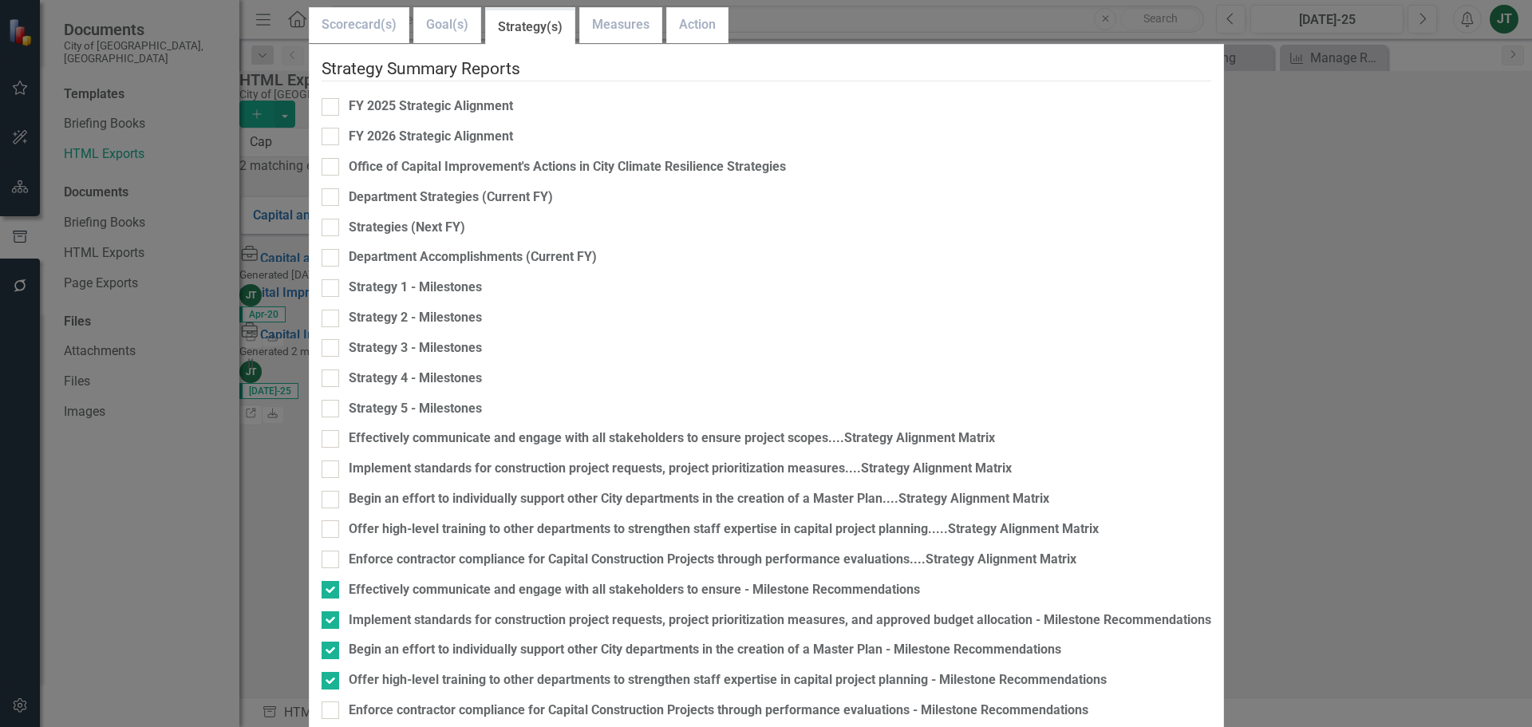
checkbox input "true"
click at [475, 527] on fieldset "Strategy Summary Reports FY 2025 Strategic Alignment FY 2026 Strategic Alignmen…" at bounding box center [765, 560] width 889 height 1007
click at [339, 726] on div at bounding box center [330, 740] width 18 height 18
click at [332, 726] on input "Effectively communicate and engage with all stakeholders to ensure - Strategy E…" at bounding box center [326, 736] width 10 height 10
checkbox input "true"
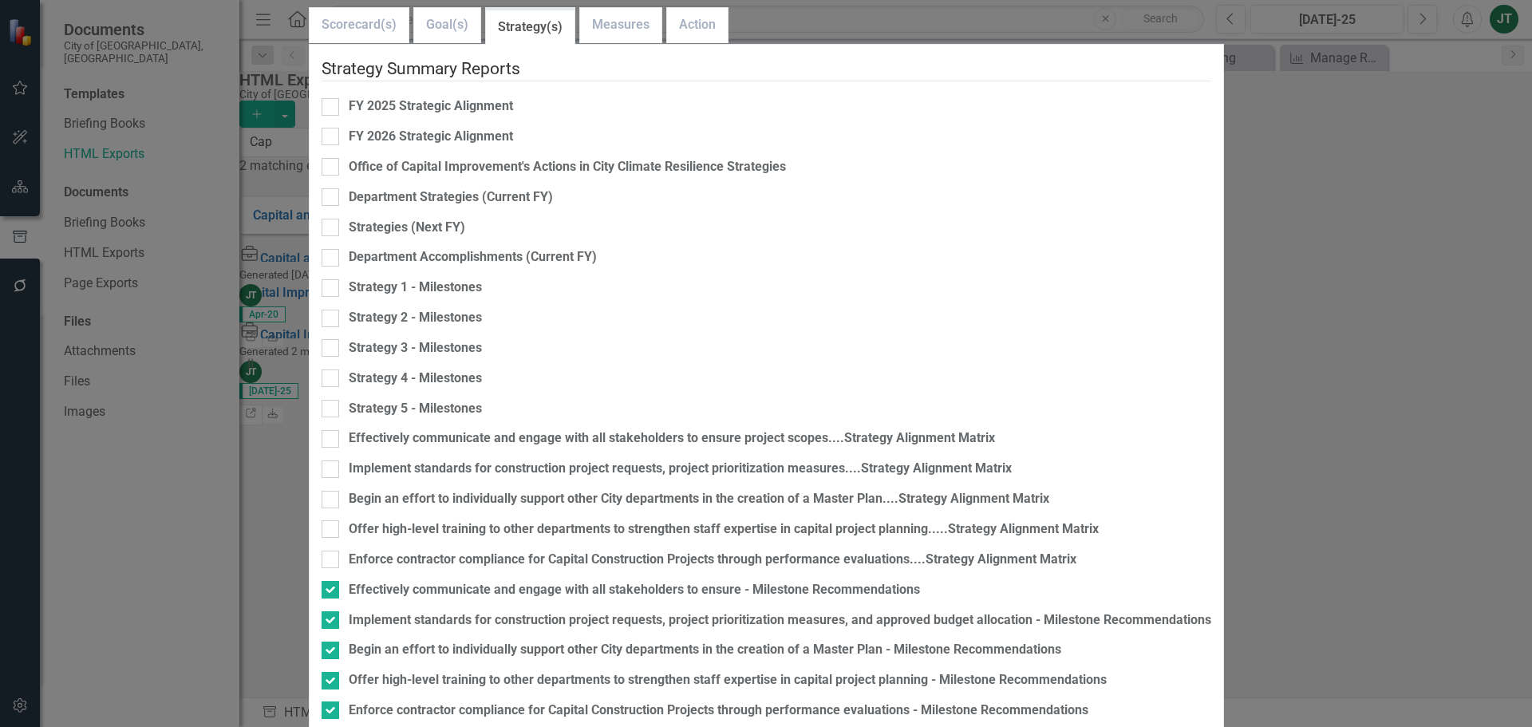
checkbox input "true"
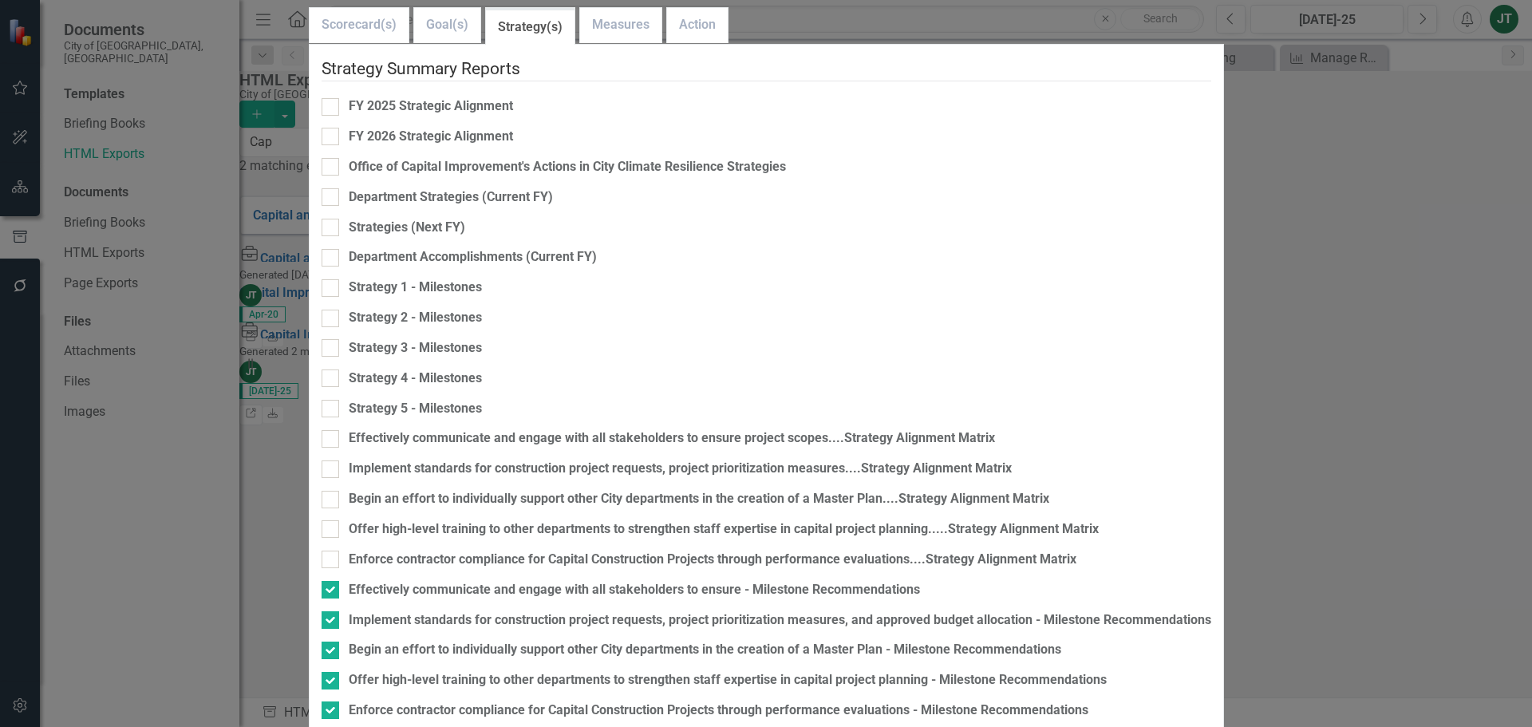
checkbox input "true"
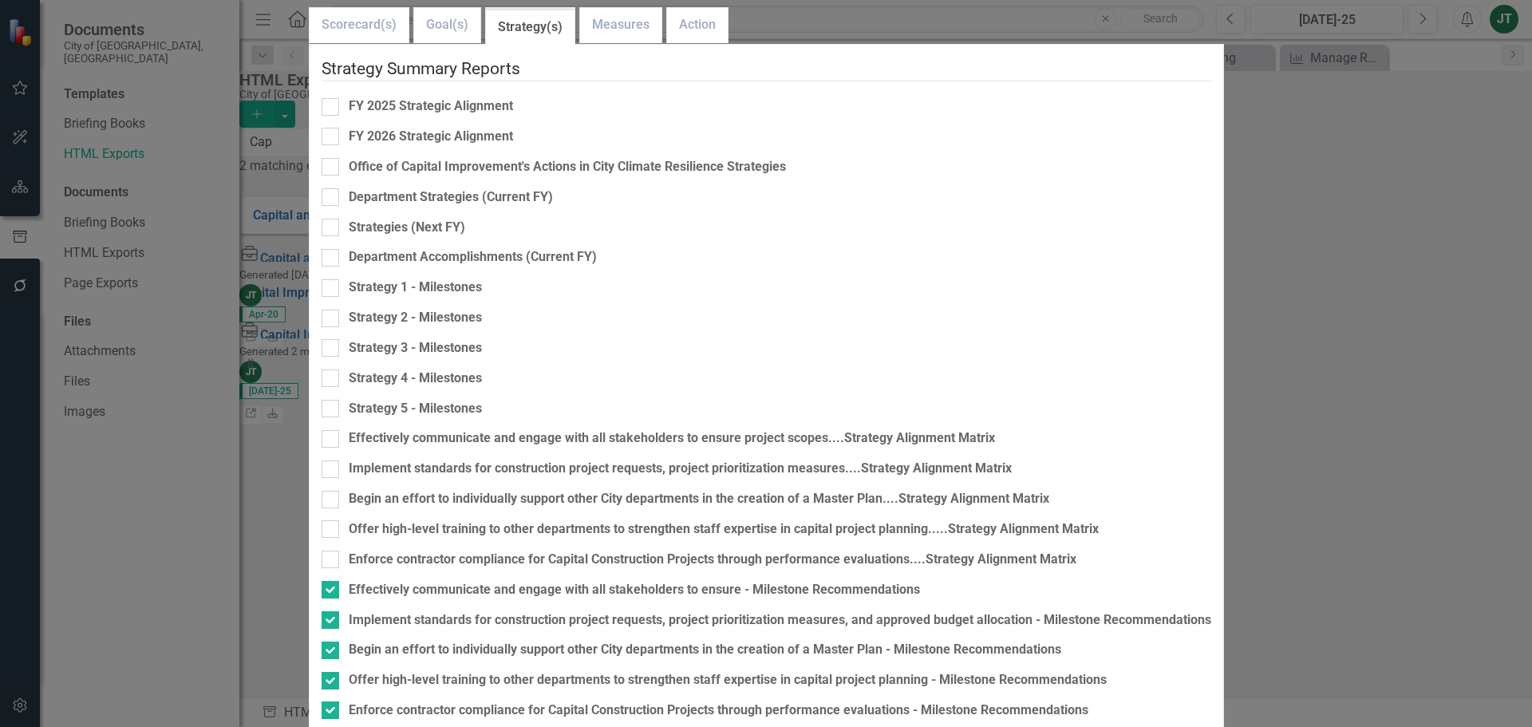
checkbox input "true"
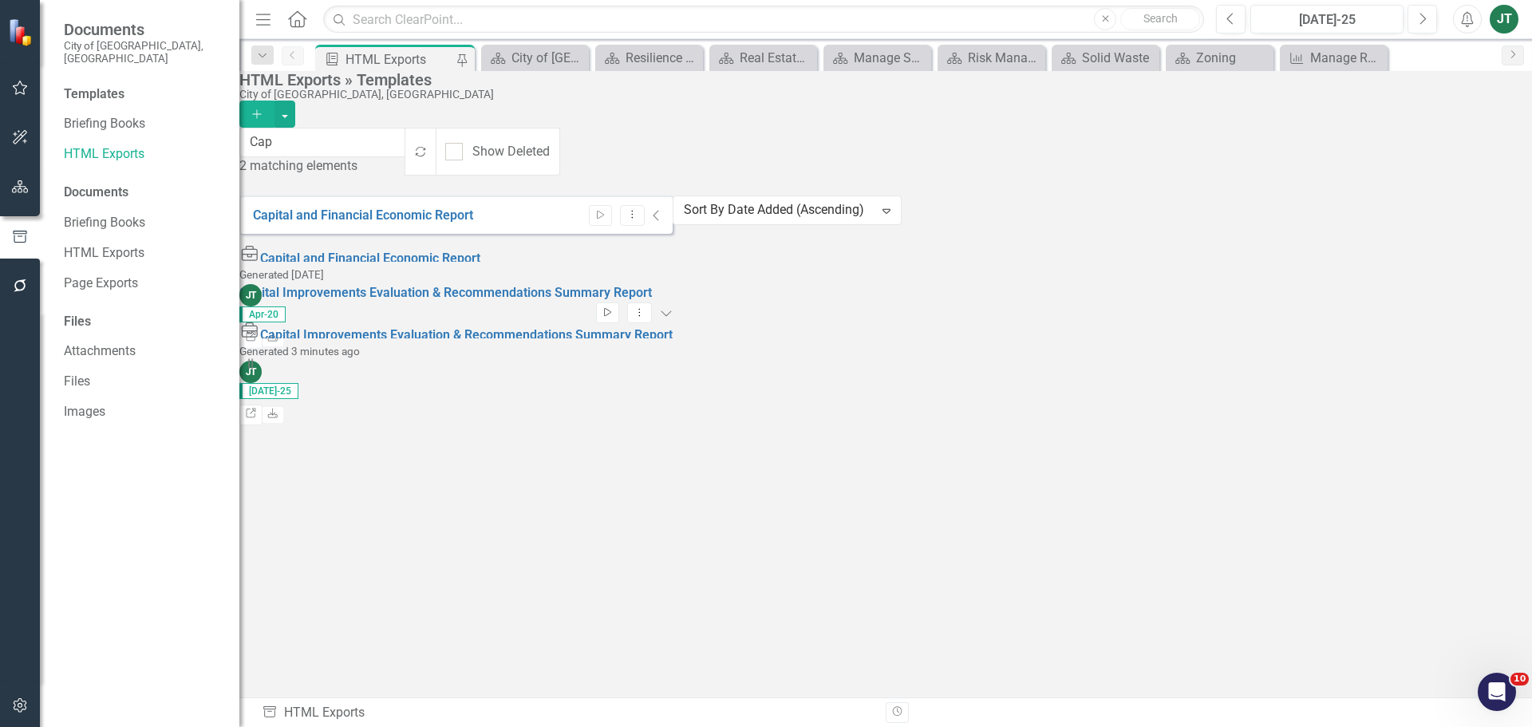
click at [619, 302] on button "Start" at bounding box center [607, 312] width 23 height 21
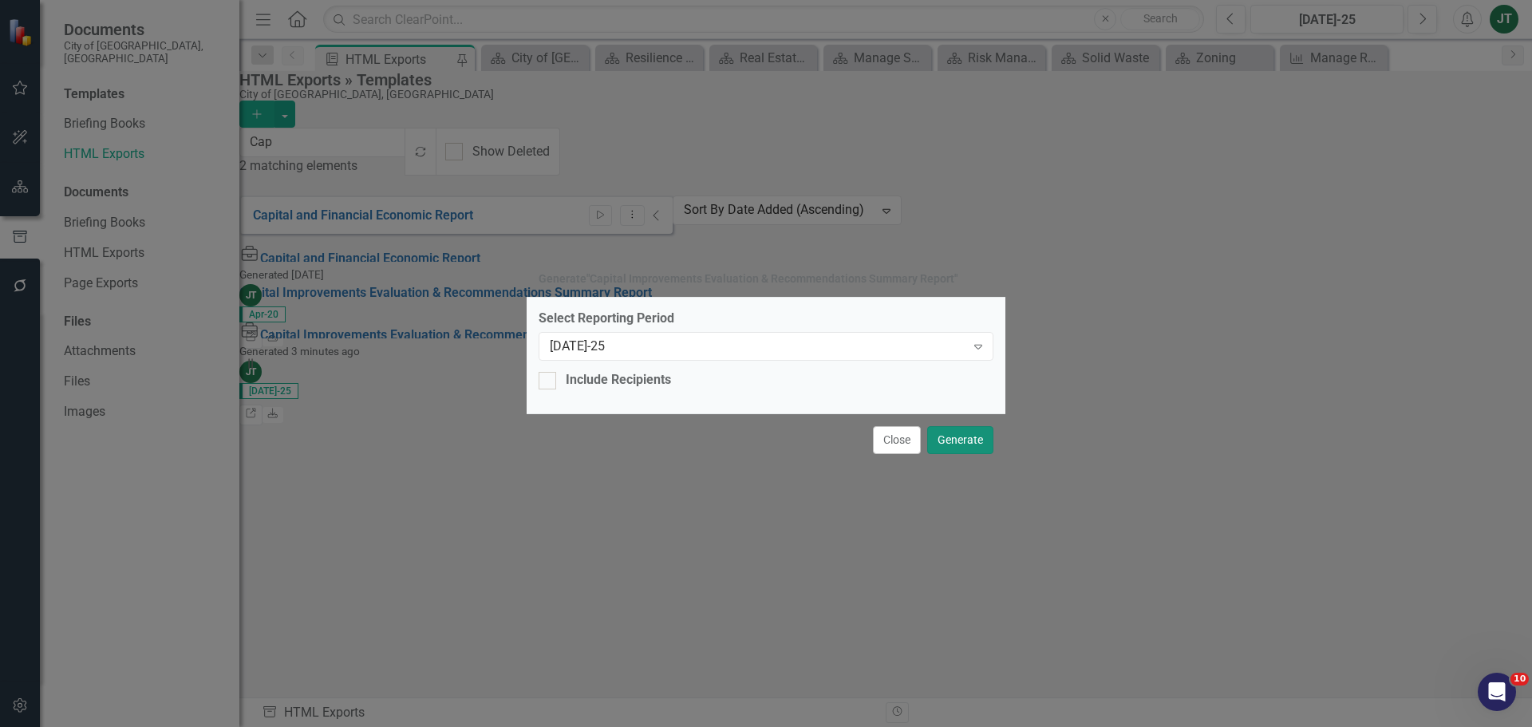
click at [968, 443] on button "Generate" at bounding box center [960, 440] width 66 height 28
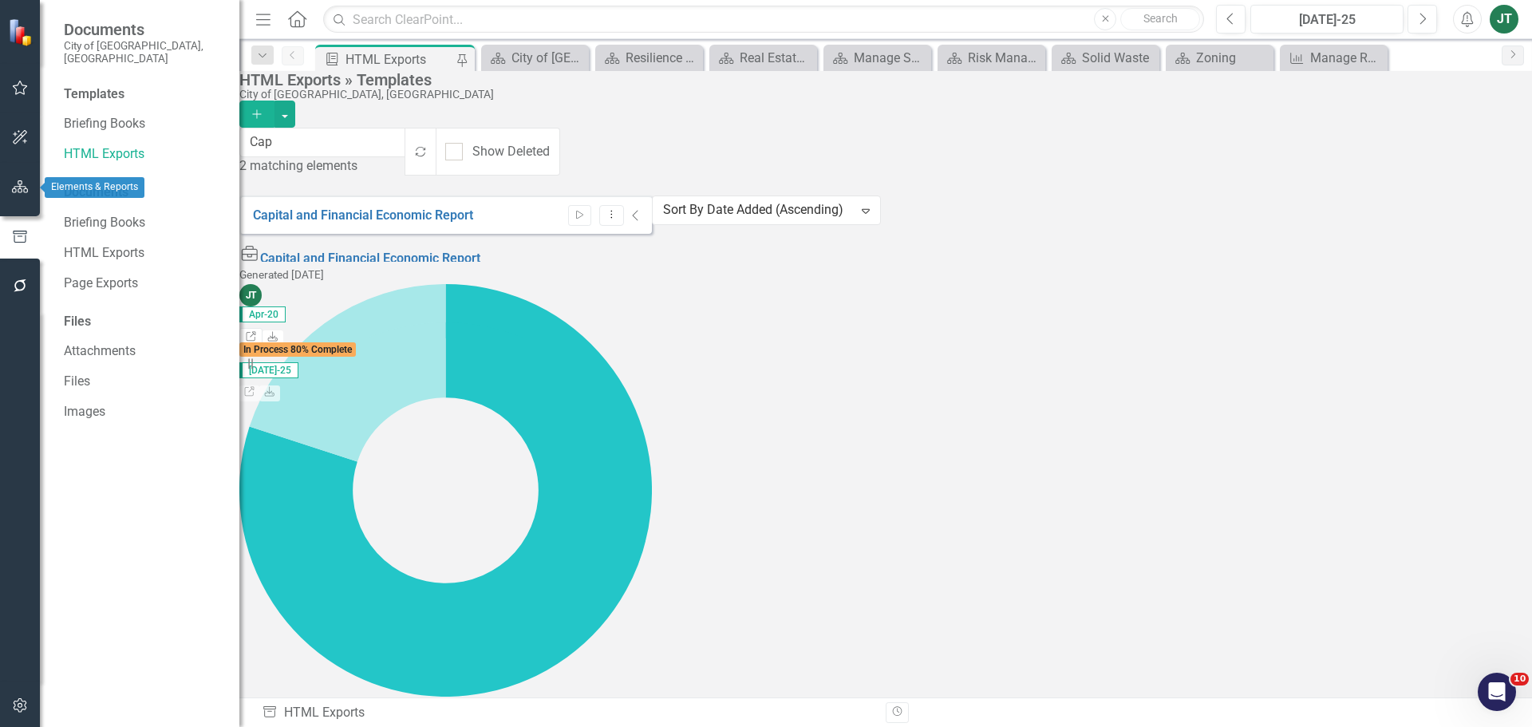
click at [27, 187] on icon "button" at bounding box center [20, 186] width 17 height 13
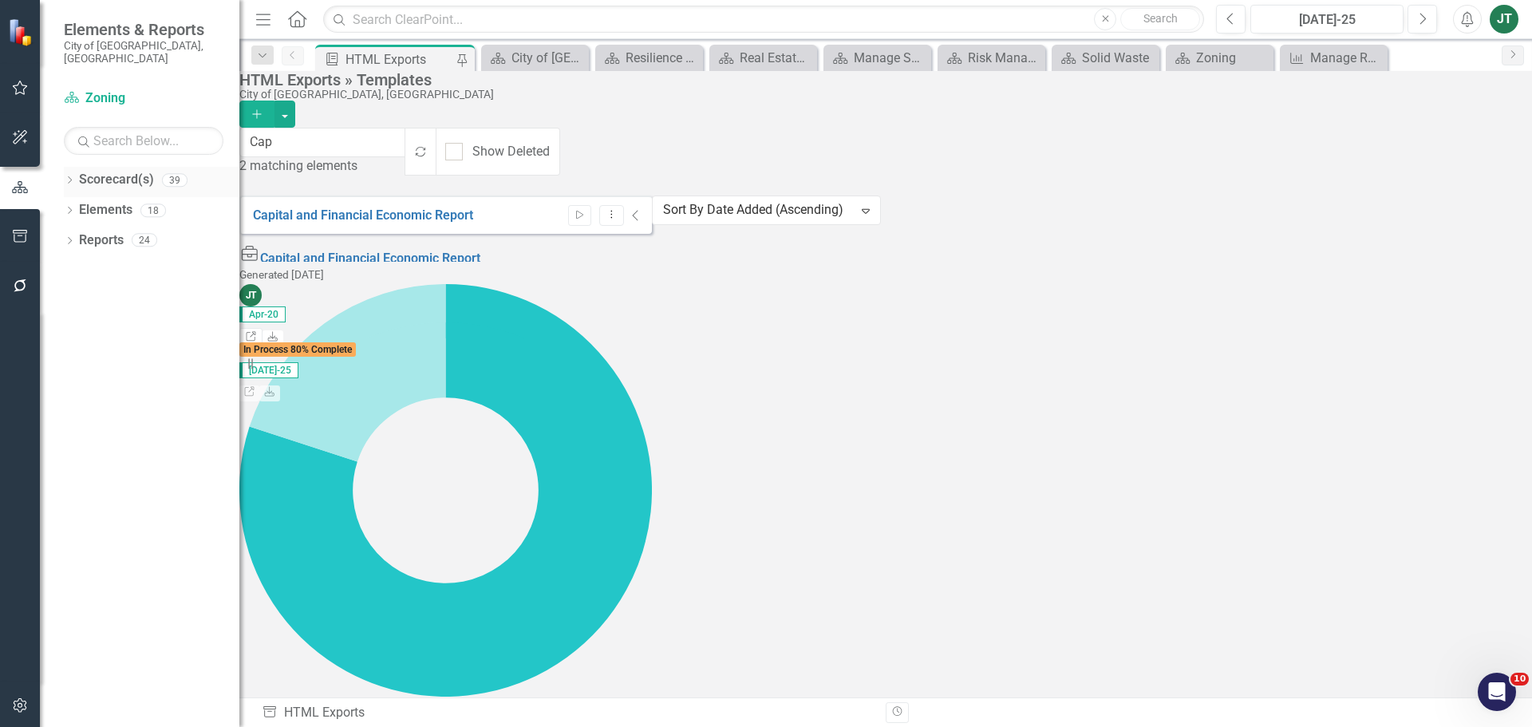
click at [75, 175] on div "Dropdown" at bounding box center [69, 182] width 11 height 14
click at [77, 235] on icon "Dropdown" at bounding box center [78, 240] width 12 height 10
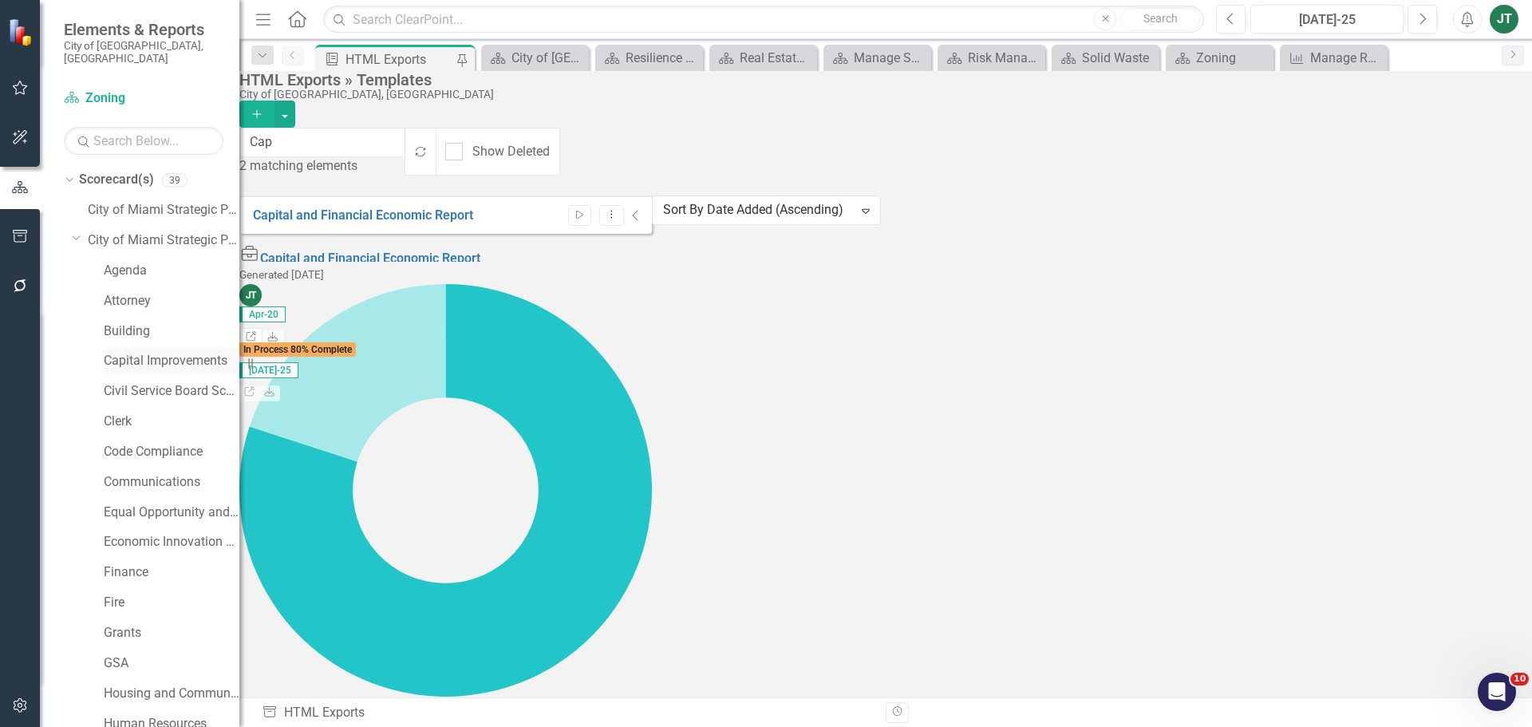
click at [123, 352] on link "Capital Improvements" at bounding box center [172, 361] width 136 height 18
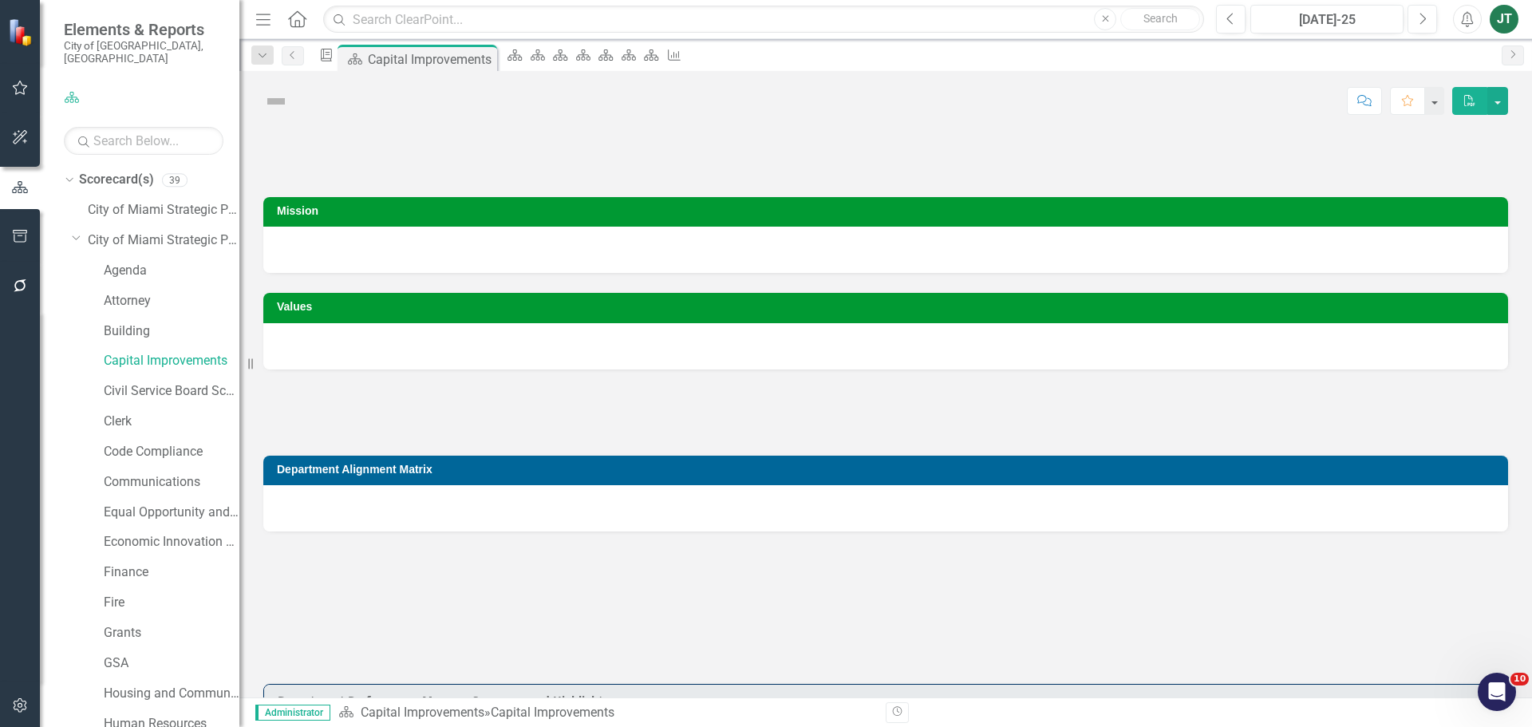
click at [71, 222] on div "Dropdown Scorecard(s) 39 City of [GEOGRAPHIC_DATA] Strategic Plan Dropdown City…" at bounding box center [151, 740] width 175 height 1147
click at [74, 231] on icon "Dropdown" at bounding box center [77, 237] width 10 height 12
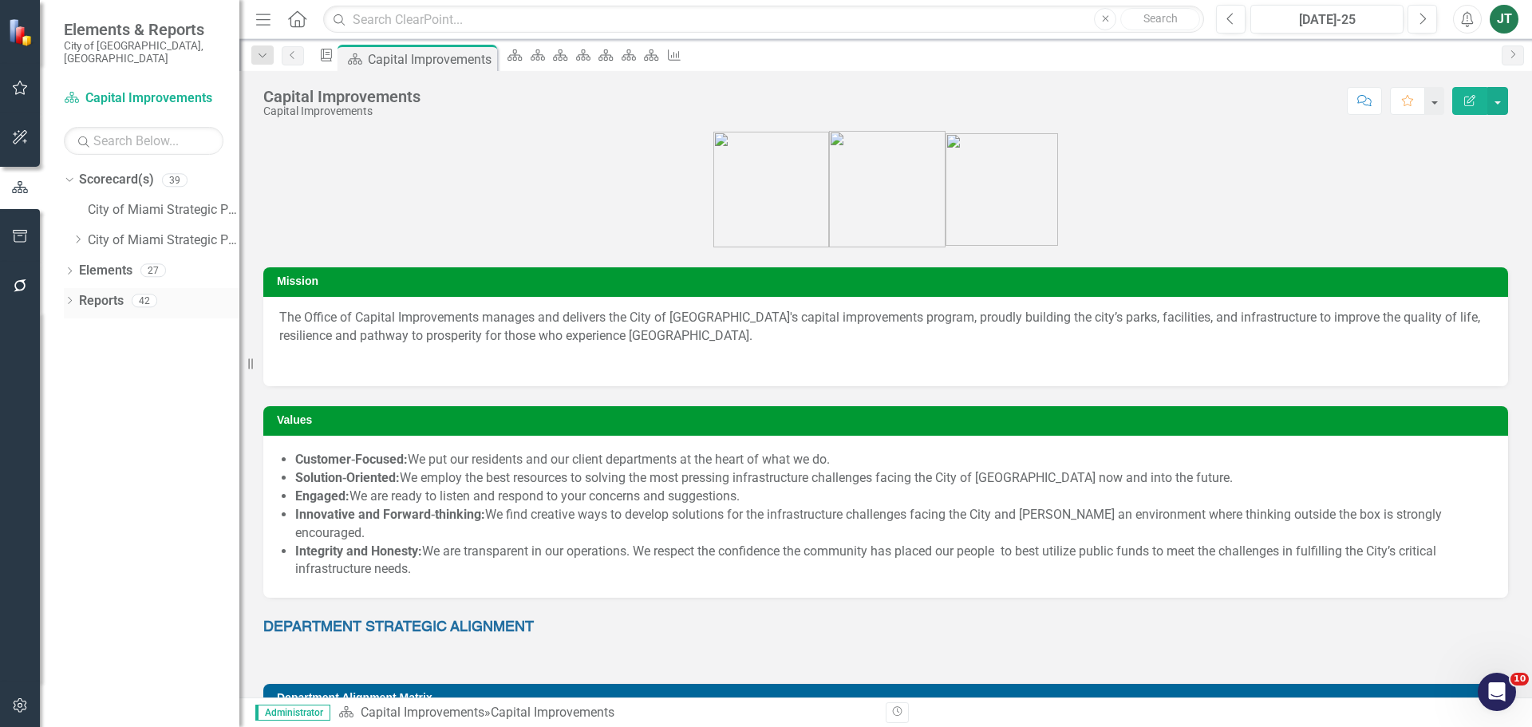
click at [74, 298] on icon "Dropdown" at bounding box center [69, 302] width 11 height 9
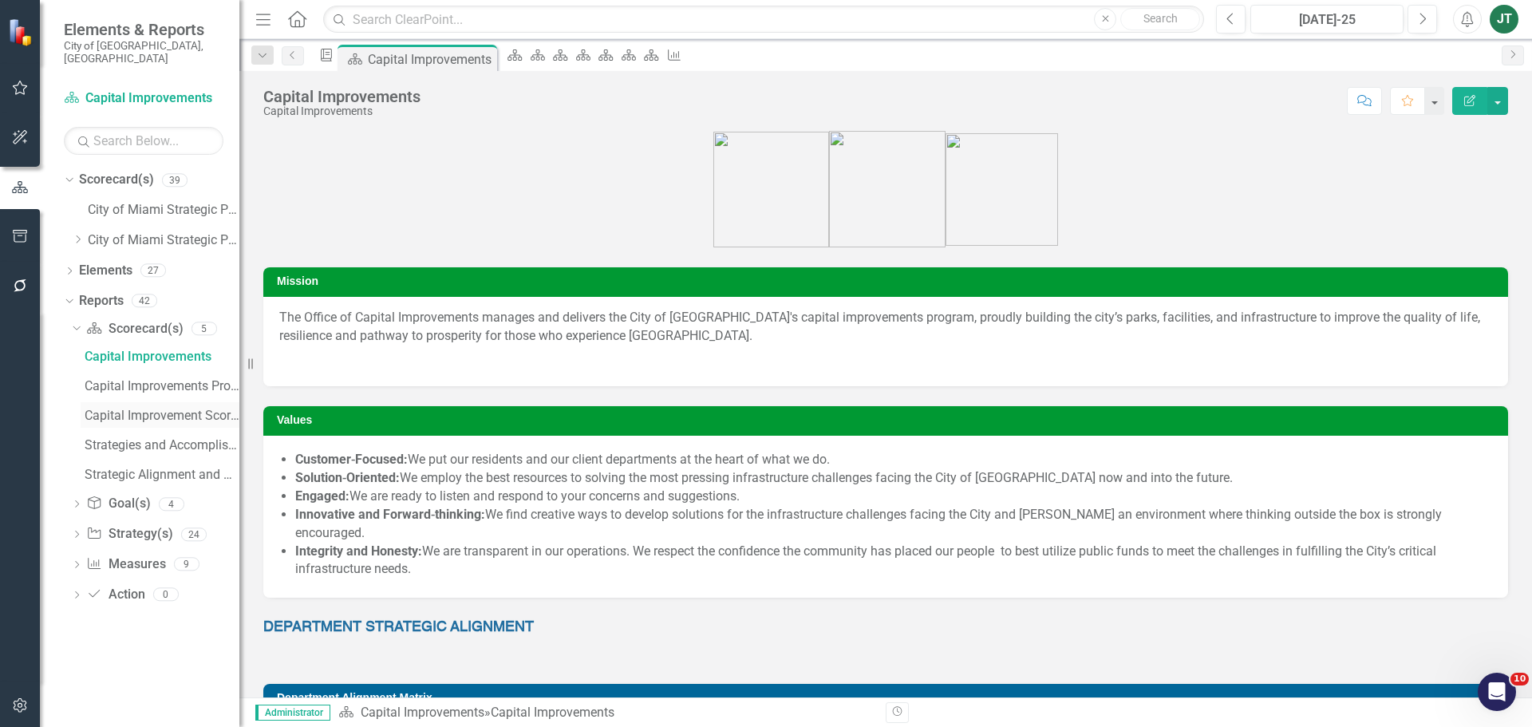
click at [152, 408] on div "Capital Improvement Scorecard Evaluation and Recommendations" at bounding box center [162, 415] width 155 height 14
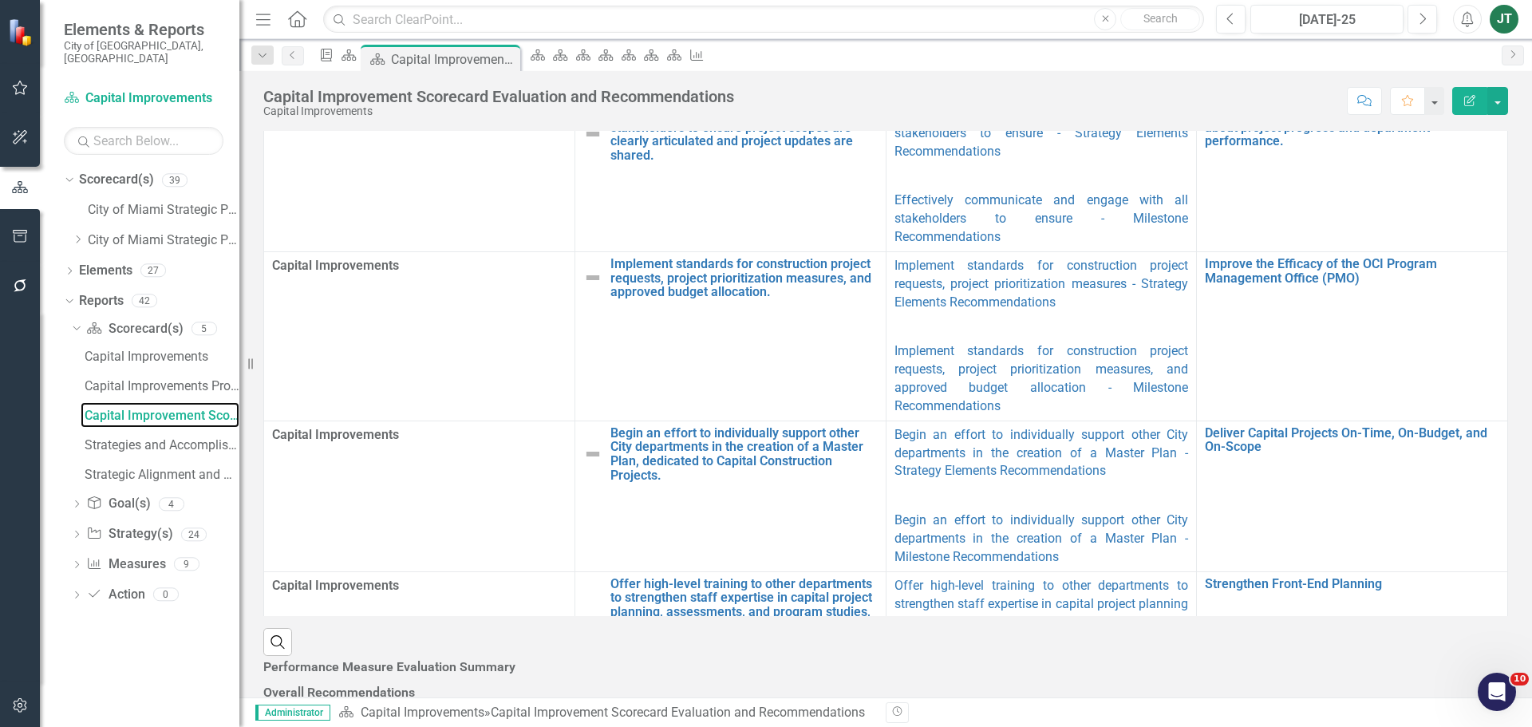
scroll to position [479, 0]
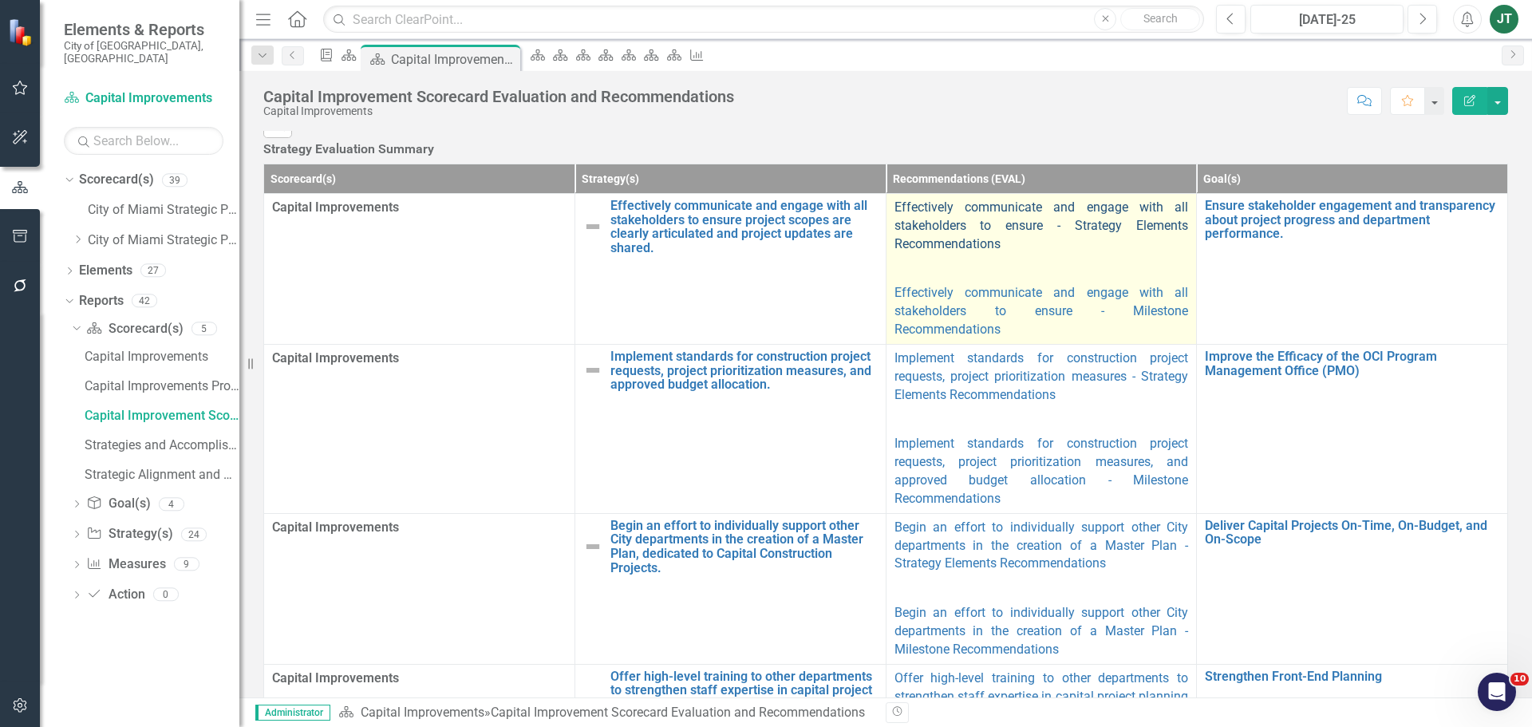
click at [942, 251] on link "Effectively communicate and engage with all stakeholders to ensure - Strategy E…" at bounding box center [1041, 225] width 294 height 52
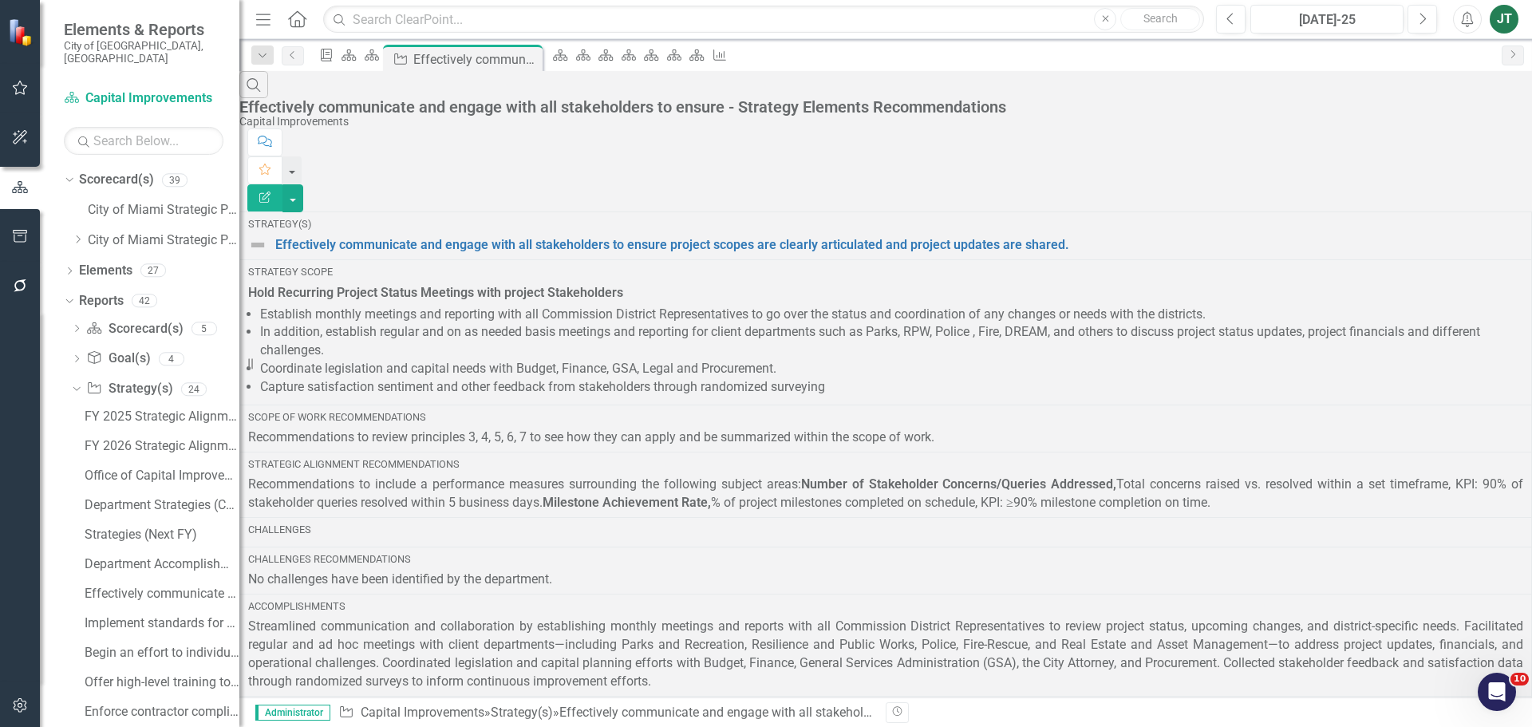
scroll to position [162, 0]
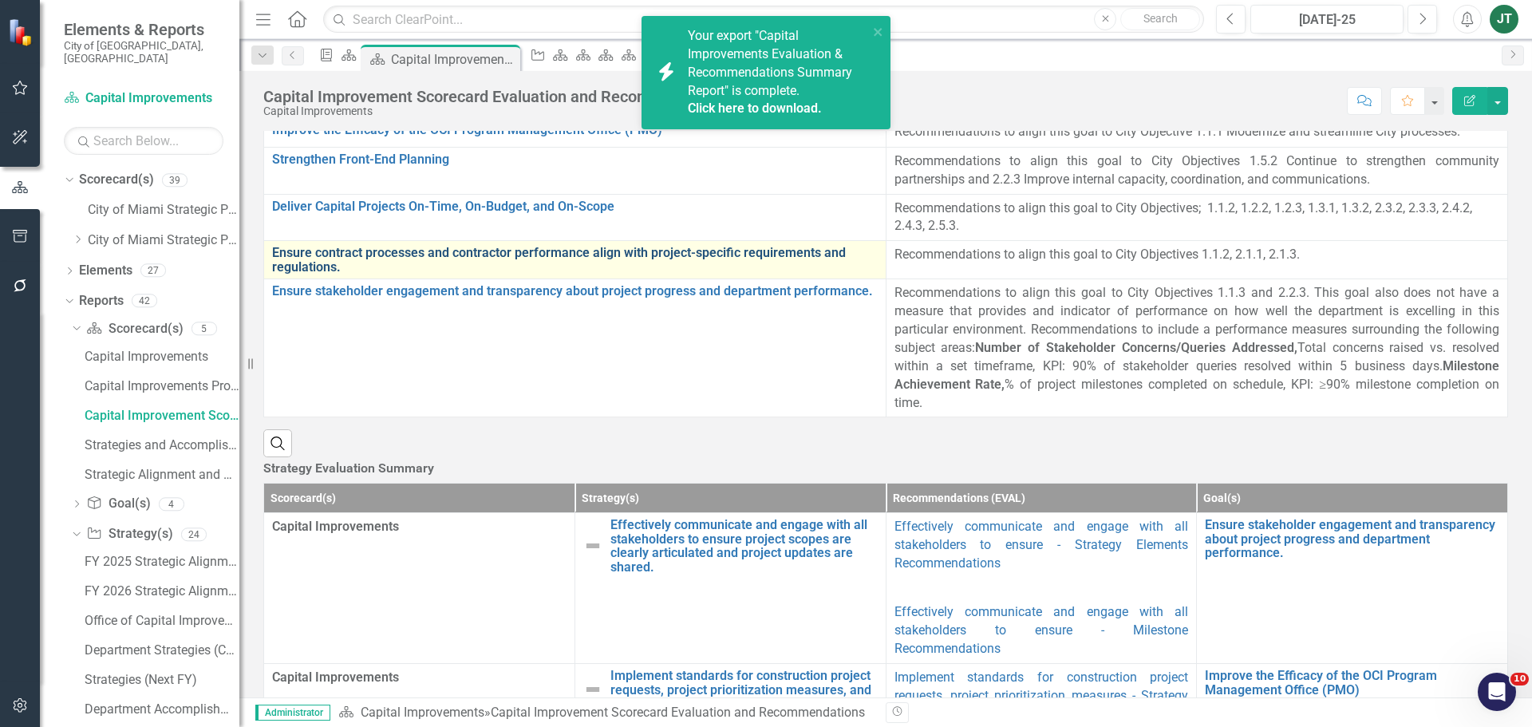
scroll to position [319, 0]
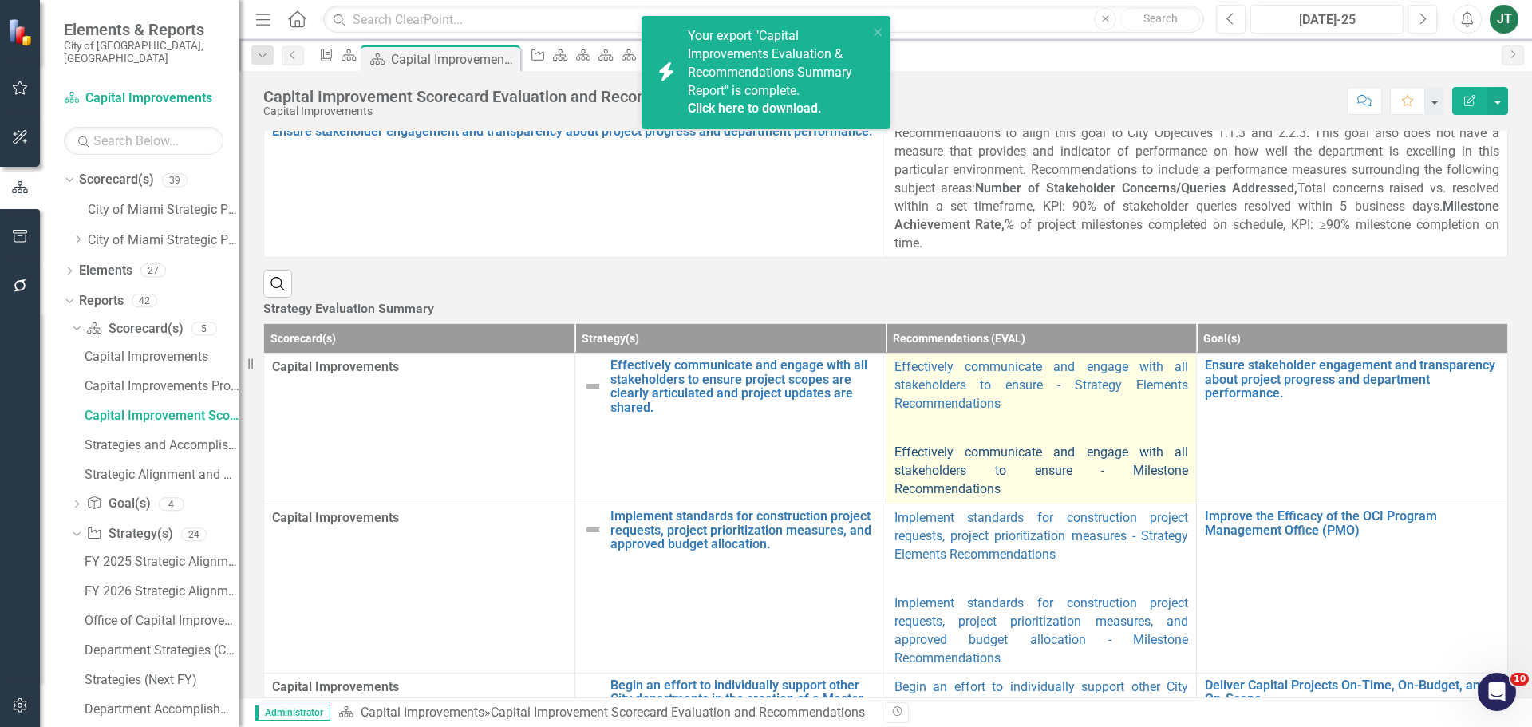
click at [909, 496] on link "Effectively communicate and engage with all stakeholders to ensure - Milestone …" at bounding box center [1041, 470] width 294 height 52
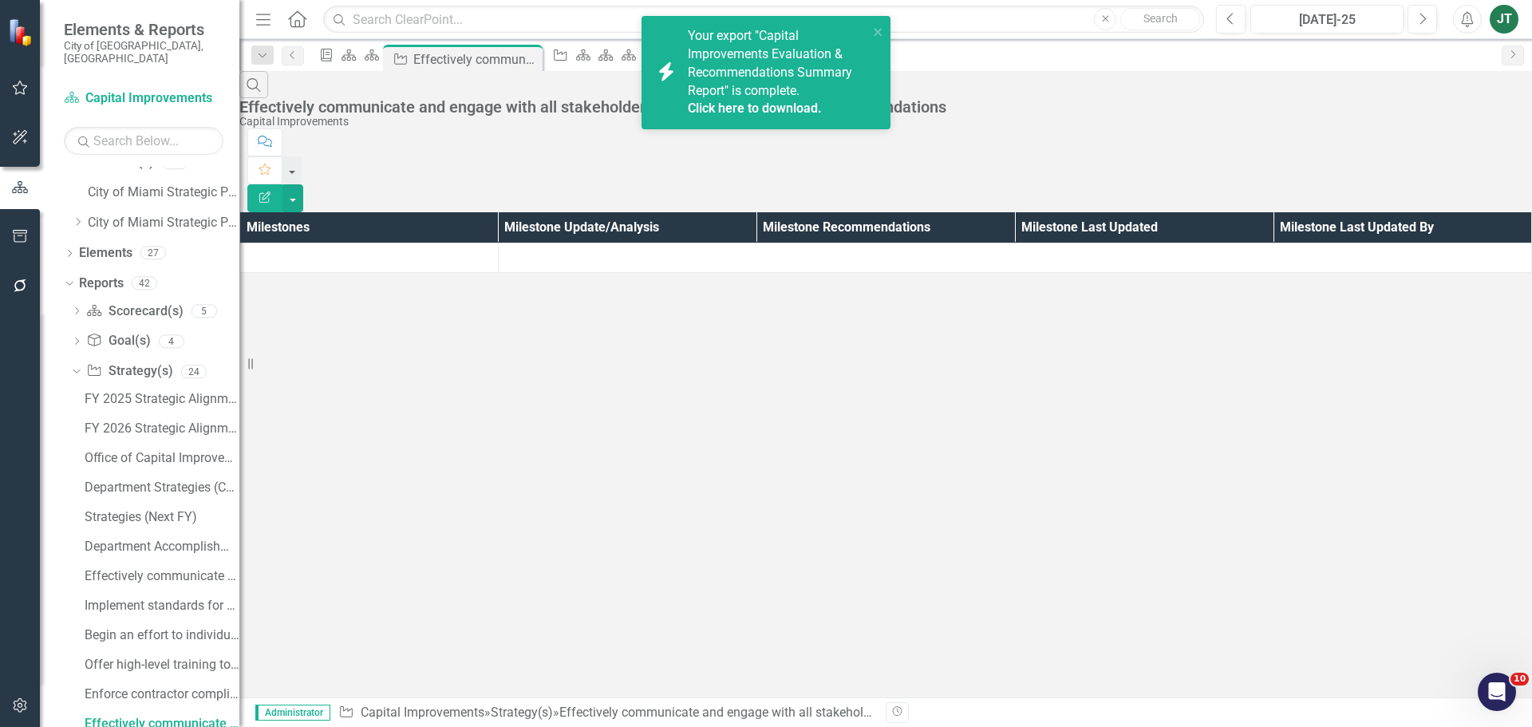
scroll to position [14, 0]
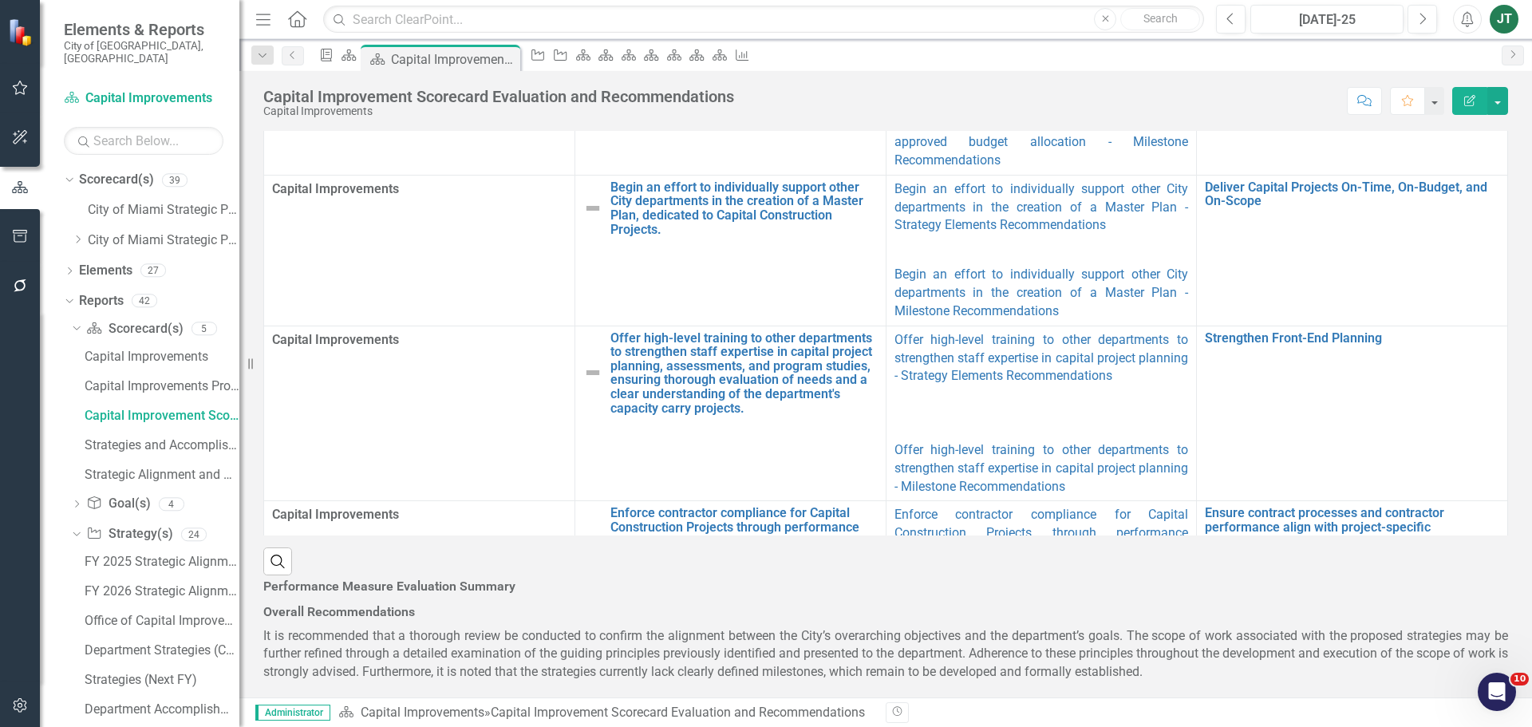
scroll to position [718, 0]
